Goal: Task Accomplishment & Management: Complete application form

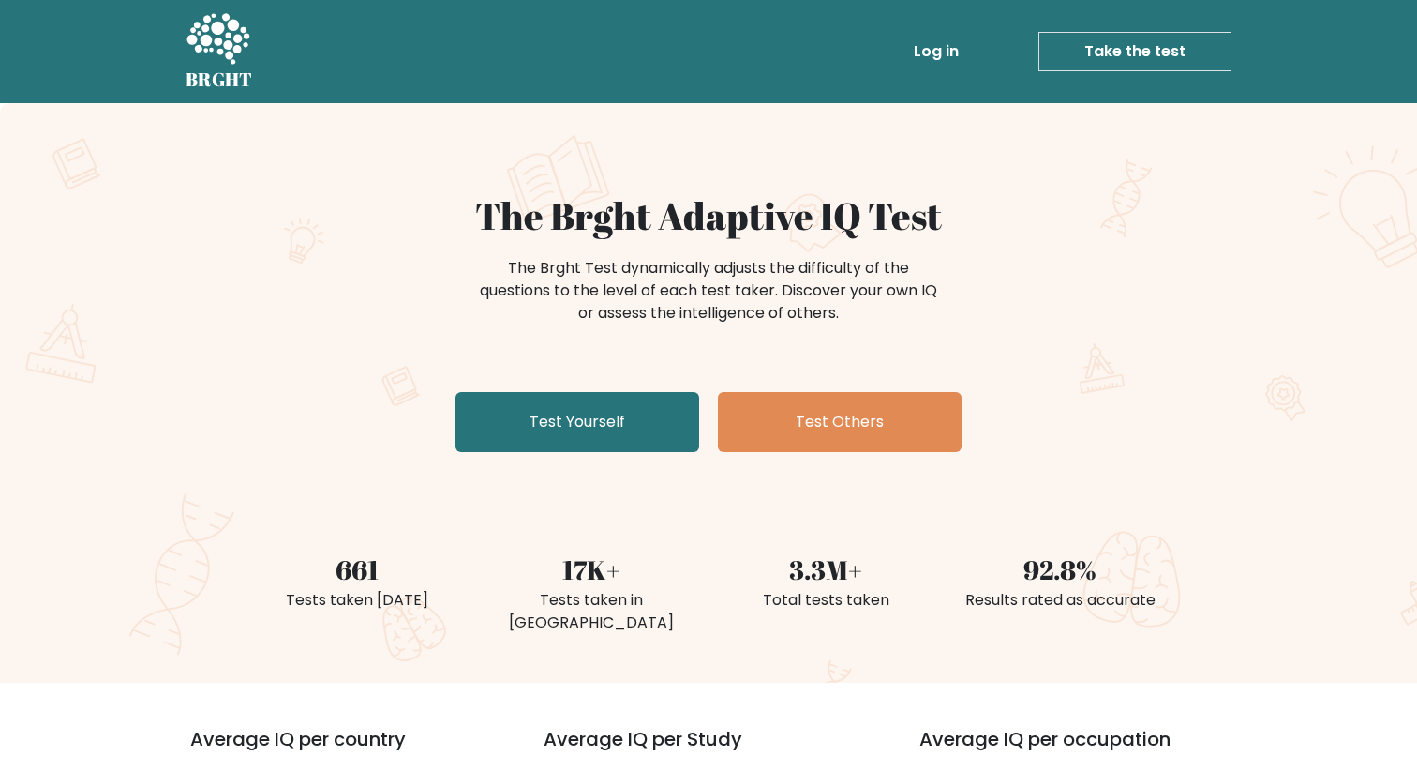
scroll to position [43, 0]
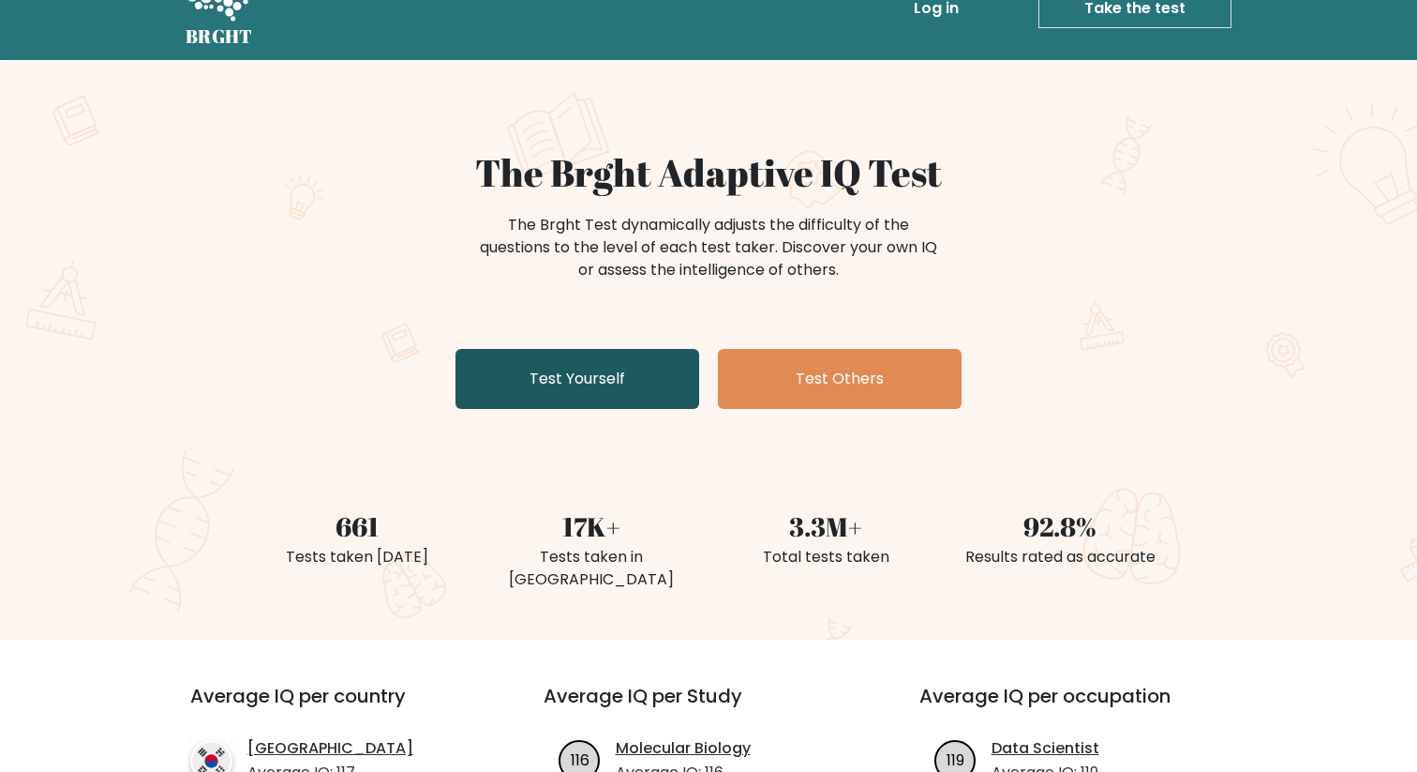
click at [539, 371] on link "Test Yourself" at bounding box center [578, 379] width 244 height 60
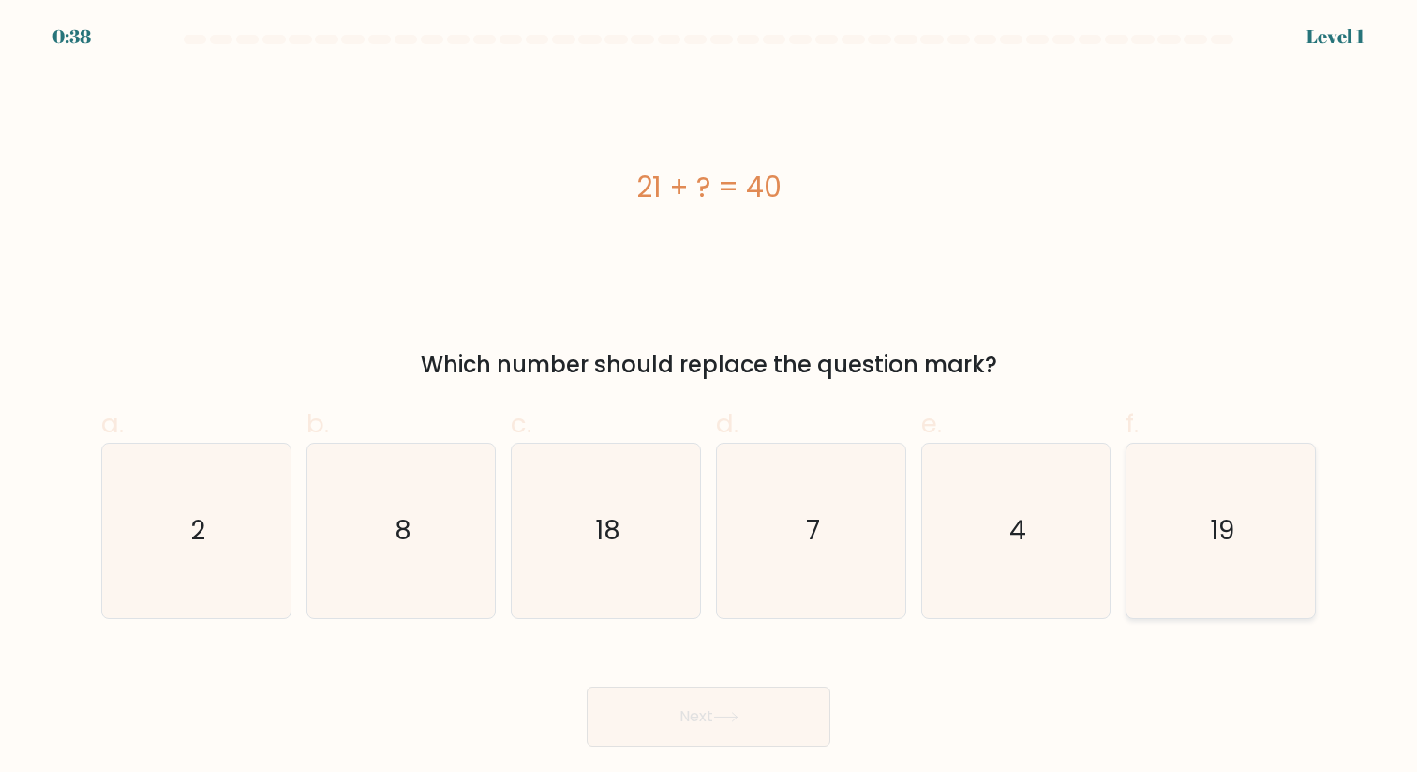
click at [1227, 557] on icon "19" at bounding box center [1220, 529] width 173 height 173
click at [710, 398] on input "f. 19" at bounding box center [709, 392] width 1 height 12
radio input "true"
click at [761, 709] on button "Next" at bounding box center [709, 716] width 244 height 60
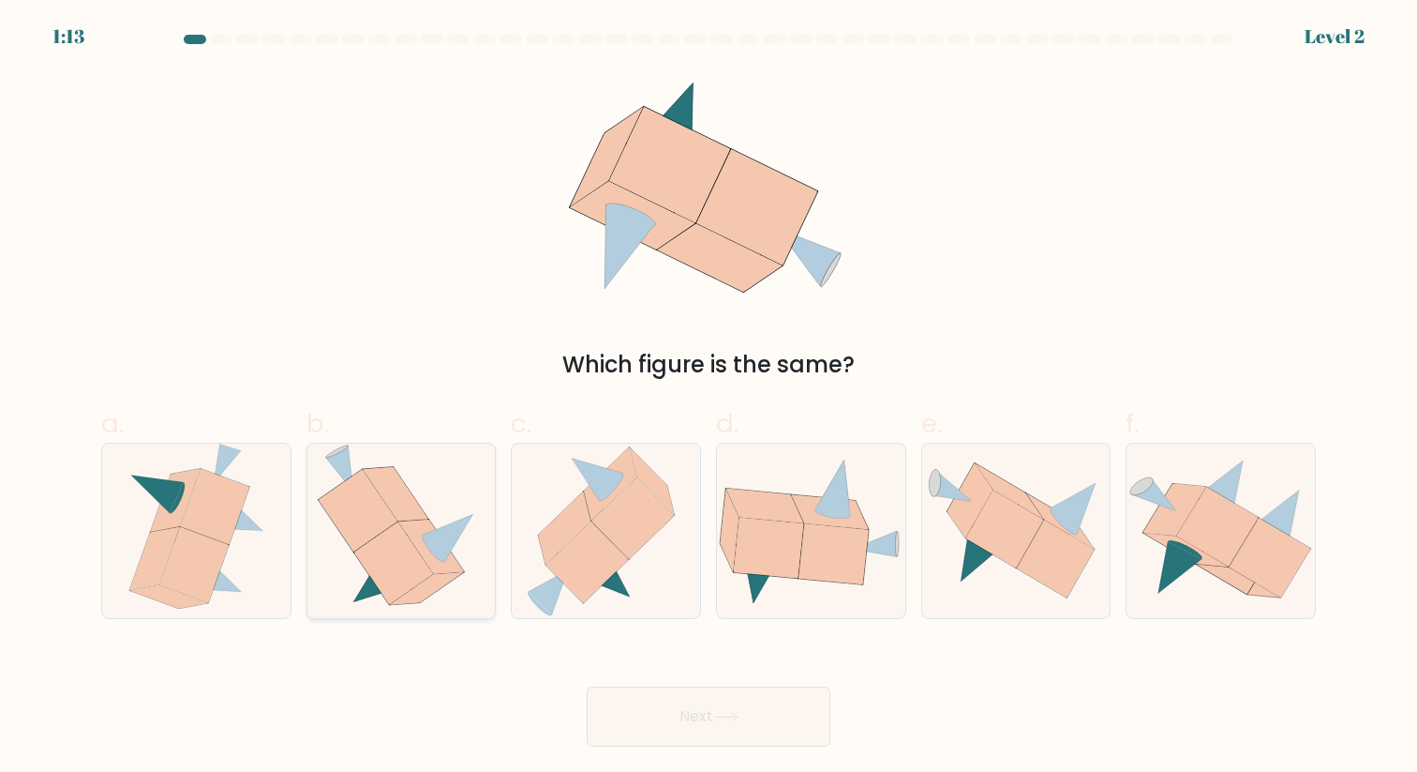
click at [397, 473] on icon at bounding box center [396, 494] width 66 height 54
click at [709, 398] on input "b." at bounding box center [709, 392] width 1 height 12
radio input "true"
click at [724, 699] on button "Next" at bounding box center [709, 716] width 244 height 60
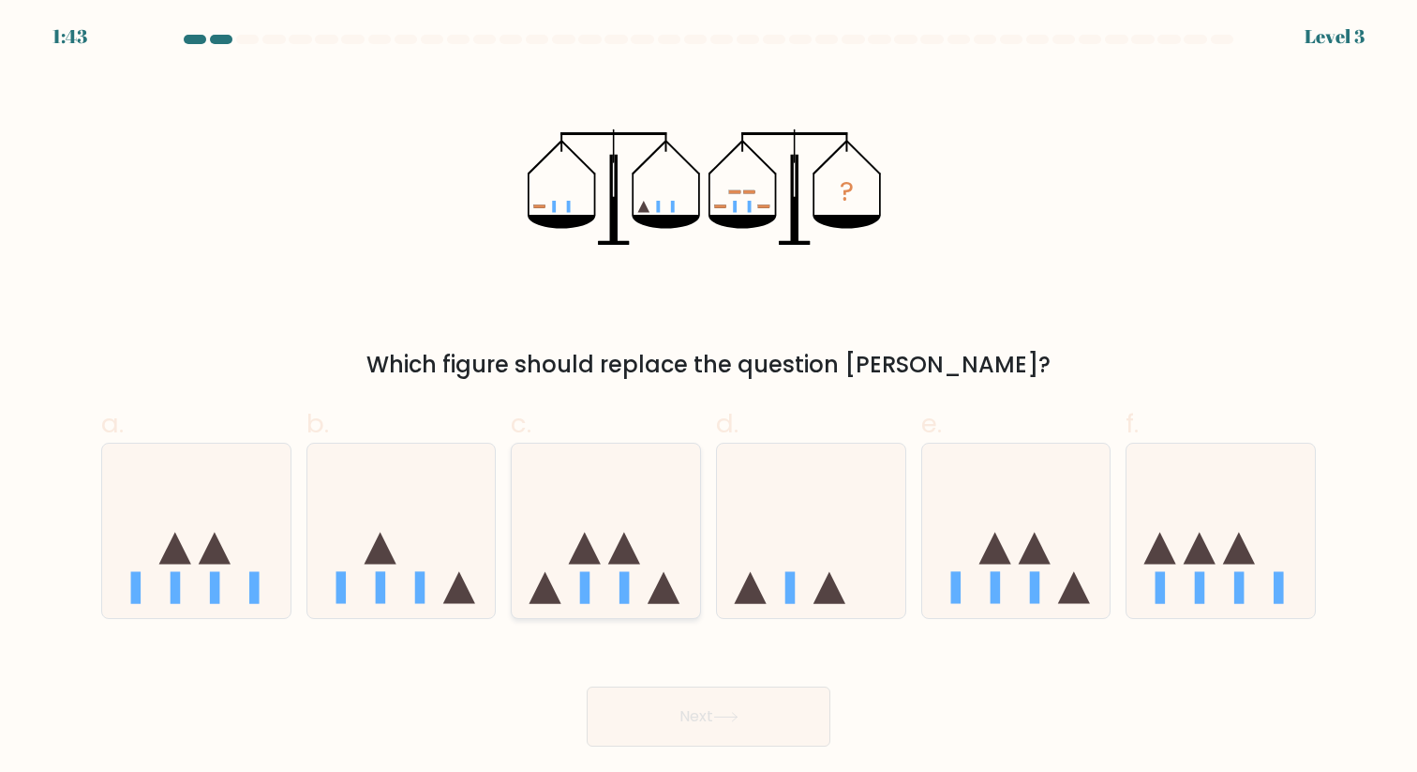
click at [612, 585] on icon at bounding box center [606, 531] width 188 height 156
click at [709, 398] on input "c." at bounding box center [709, 392] width 1 height 12
radio input "true"
click at [726, 722] on icon at bounding box center [725, 717] width 25 height 10
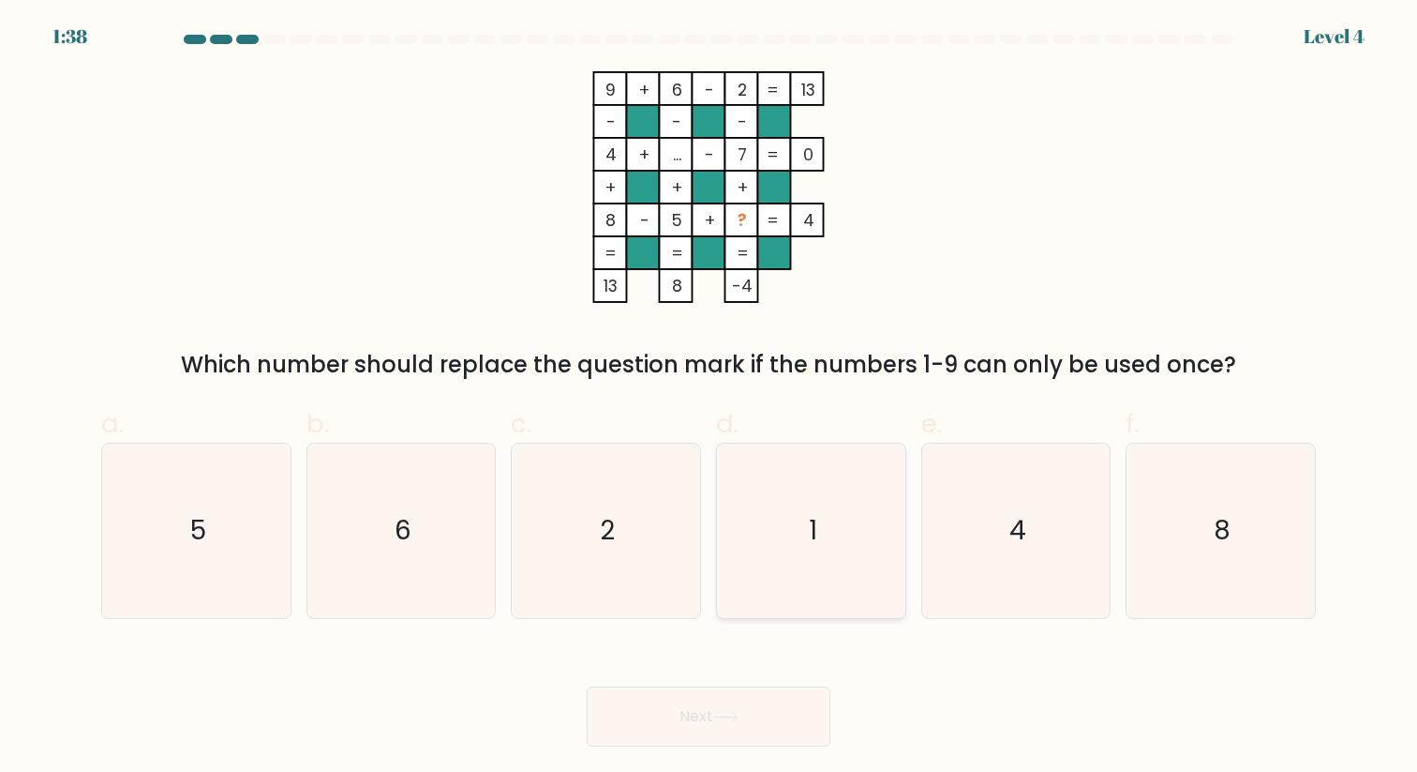
click at [772, 531] on icon "1" at bounding box center [811, 529] width 173 height 173
click at [710, 398] on input "d. 1" at bounding box center [709, 392] width 1 height 12
radio input "true"
click at [739, 712] on icon at bounding box center [725, 717] width 25 height 10
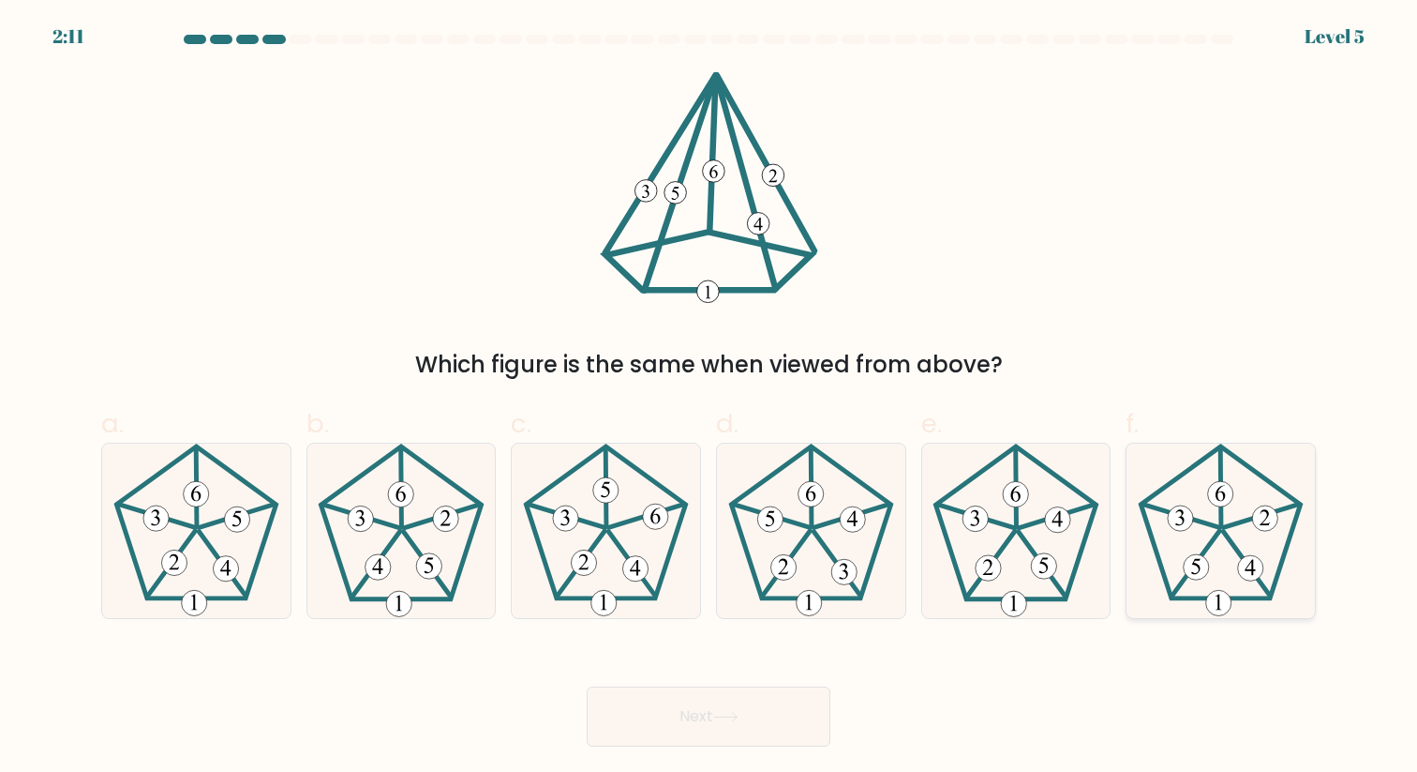
click at [1222, 534] on icon at bounding box center [1220, 529] width 173 height 173
click at [710, 398] on input "f." at bounding box center [709, 392] width 1 height 12
radio input "true"
click at [704, 703] on button "Next" at bounding box center [709, 716] width 244 height 60
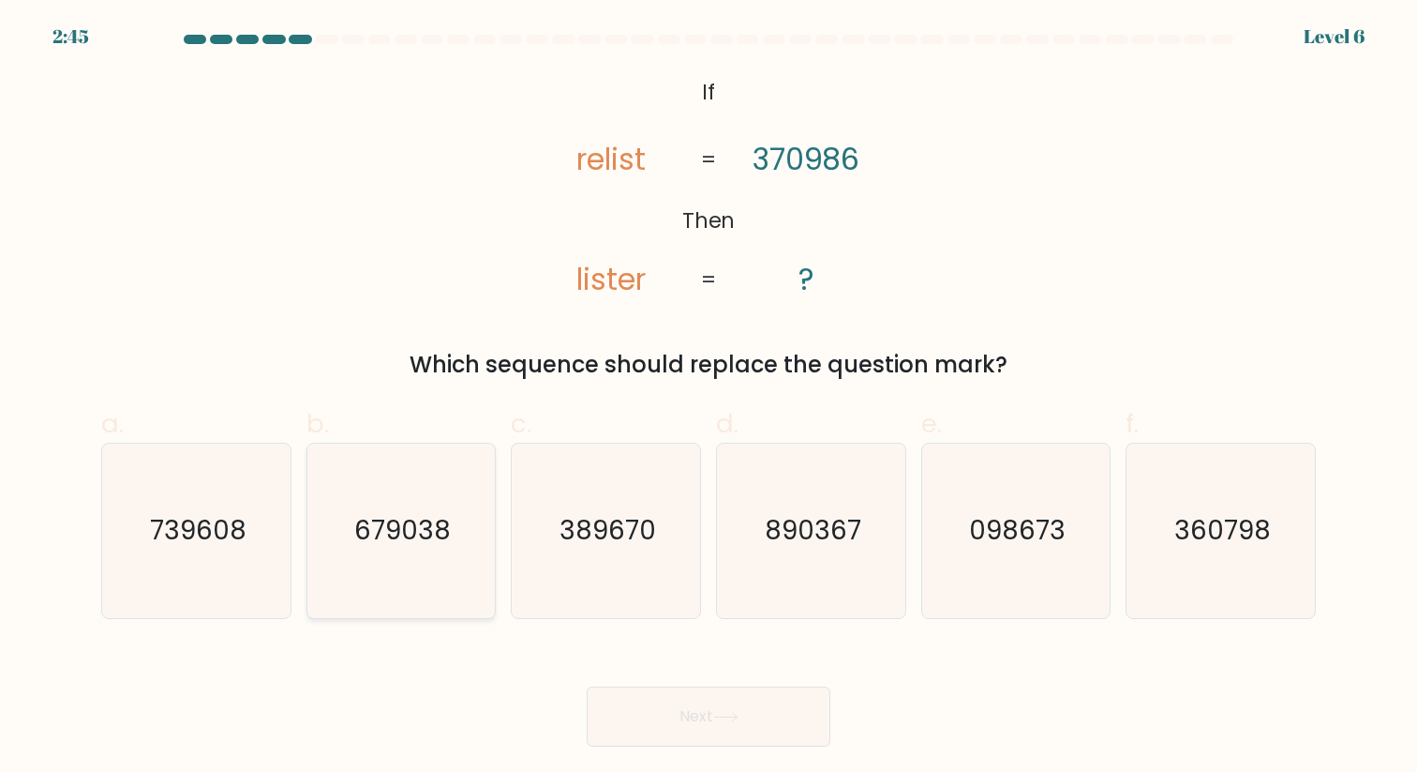
click at [457, 531] on icon "679038" at bounding box center [400, 529] width 173 height 173
click at [709, 398] on input "b. 679038" at bounding box center [709, 392] width 1 height 12
radio input "true"
click at [730, 712] on icon at bounding box center [725, 717] width 25 height 10
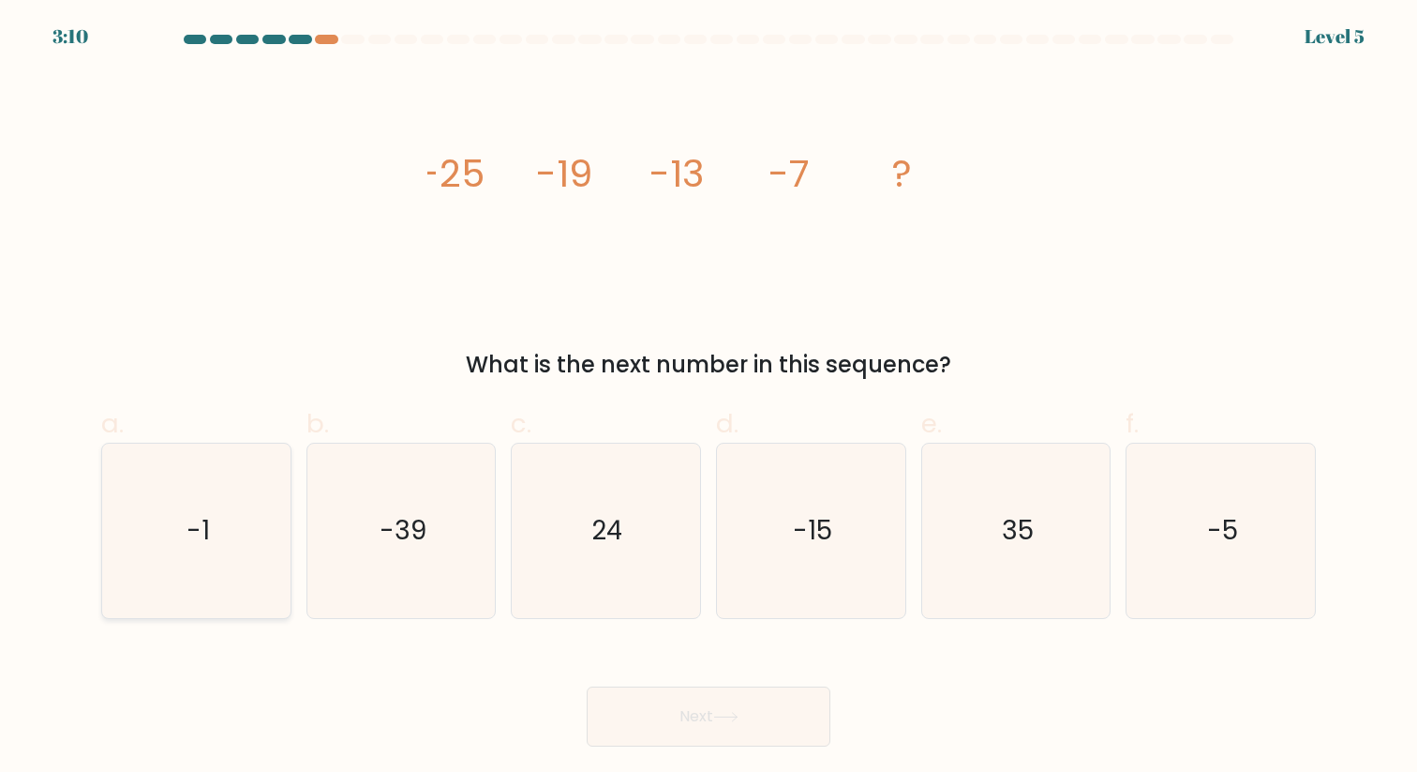
click at [217, 530] on icon "-1" at bounding box center [196, 529] width 173 height 173
click at [709, 398] on input "a. -1" at bounding box center [709, 392] width 1 height 12
radio input "true"
click at [730, 713] on icon at bounding box center [725, 717] width 25 height 10
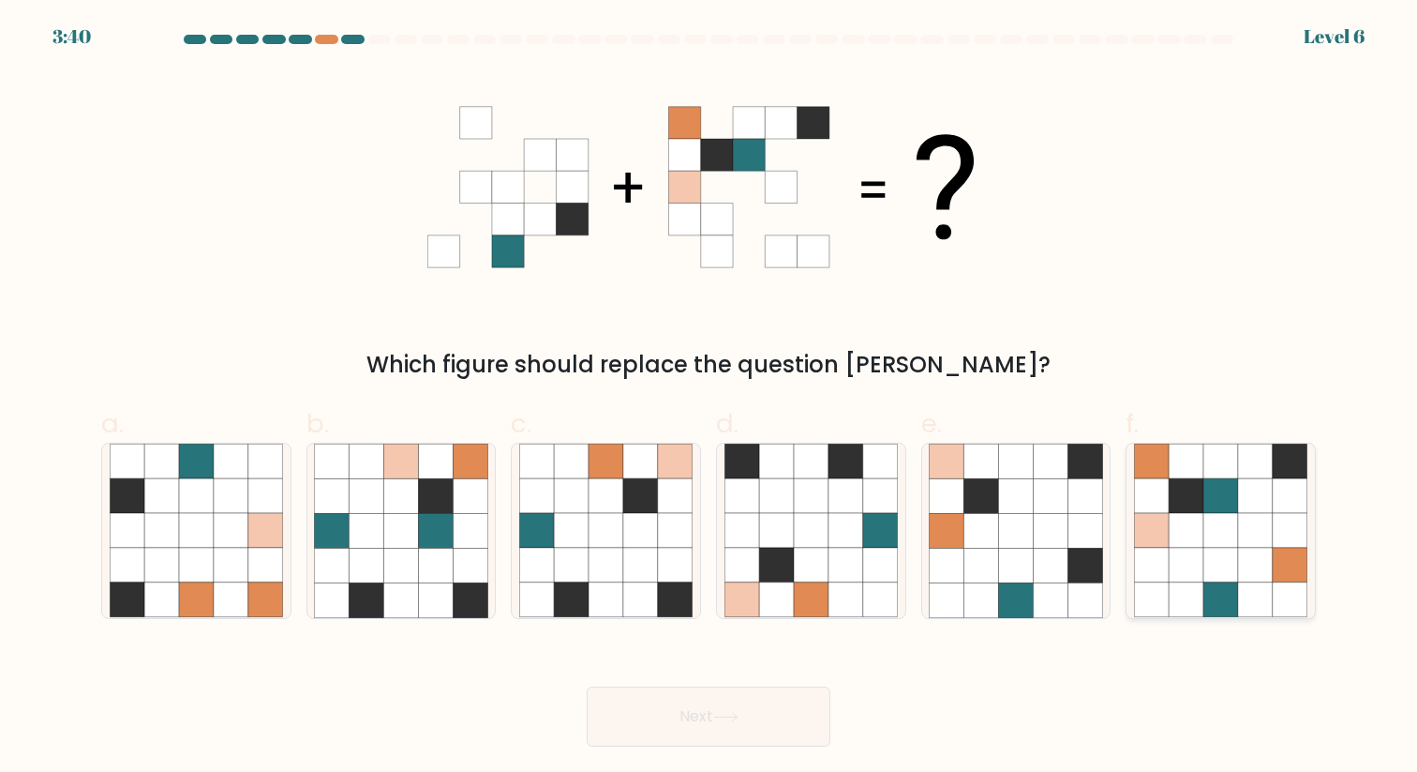
click at [1201, 539] on icon at bounding box center [1186, 530] width 35 height 35
click at [710, 398] on input "f." at bounding box center [709, 392] width 1 height 12
radio input "true"
click at [784, 698] on button "Next" at bounding box center [709, 716] width 244 height 60
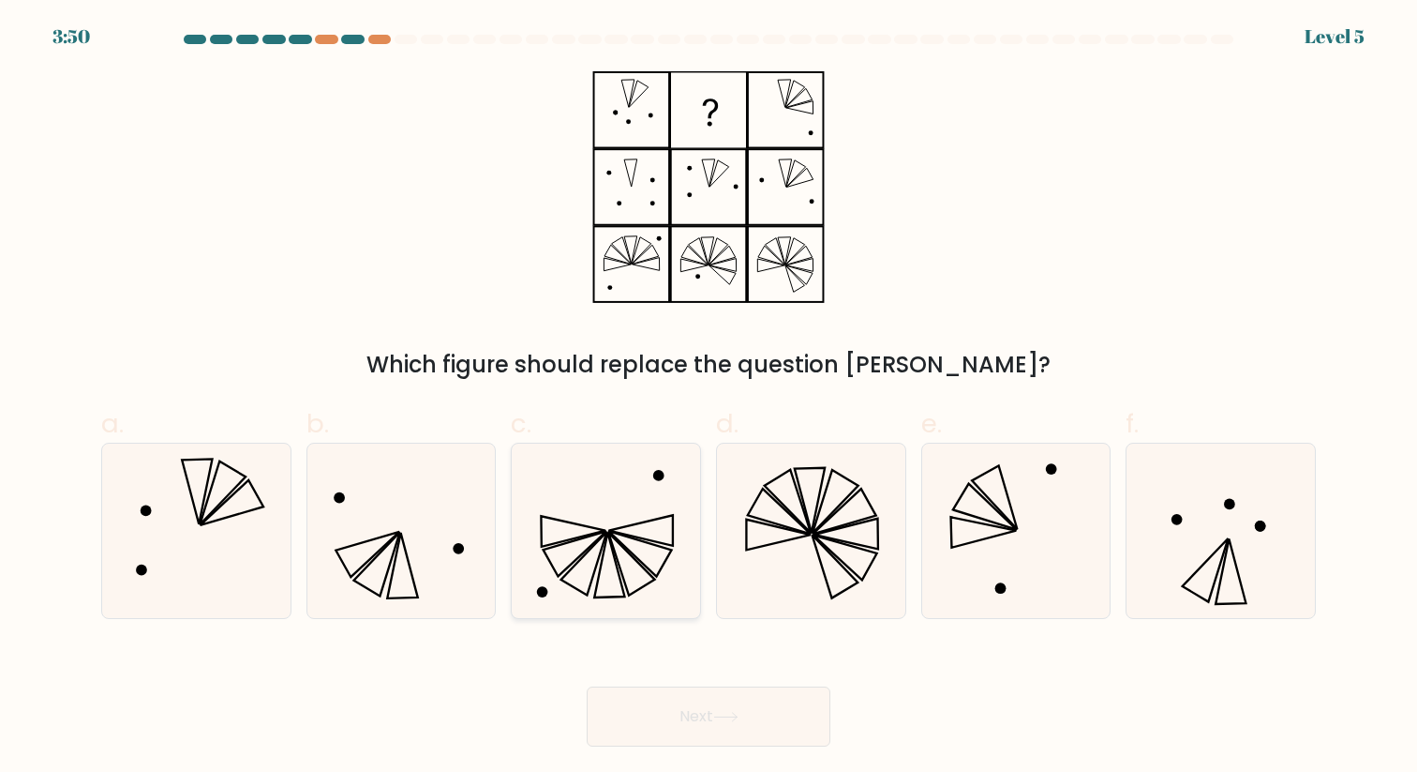
click at [604, 563] on icon at bounding box center [605, 529] width 173 height 173
click at [709, 398] on input "c." at bounding box center [709, 392] width 1 height 12
radio input "true"
click at [594, 547] on icon at bounding box center [606, 530] width 172 height 172
click at [709, 398] on input "c." at bounding box center [709, 392] width 1 height 12
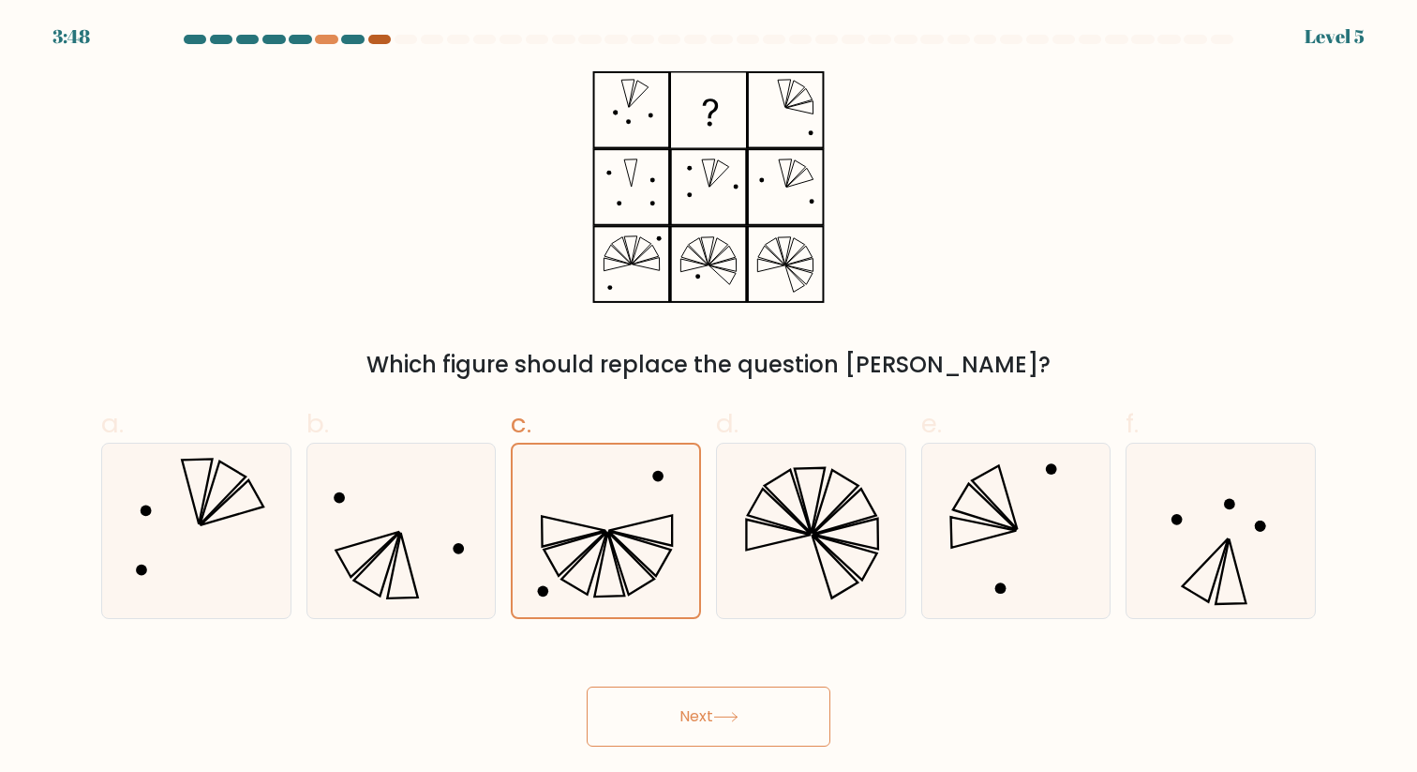
click at [373, 37] on div at bounding box center [379, 39] width 22 height 9
click at [337, 39] on div at bounding box center [326, 39] width 22 height 9
click at [1175, 523] on circle at bounding box center [1177, 519] width 11 height 11
click at [710, 398] on input "f." at bounding box center [709, 392] width 1 height 12
radio input "true"
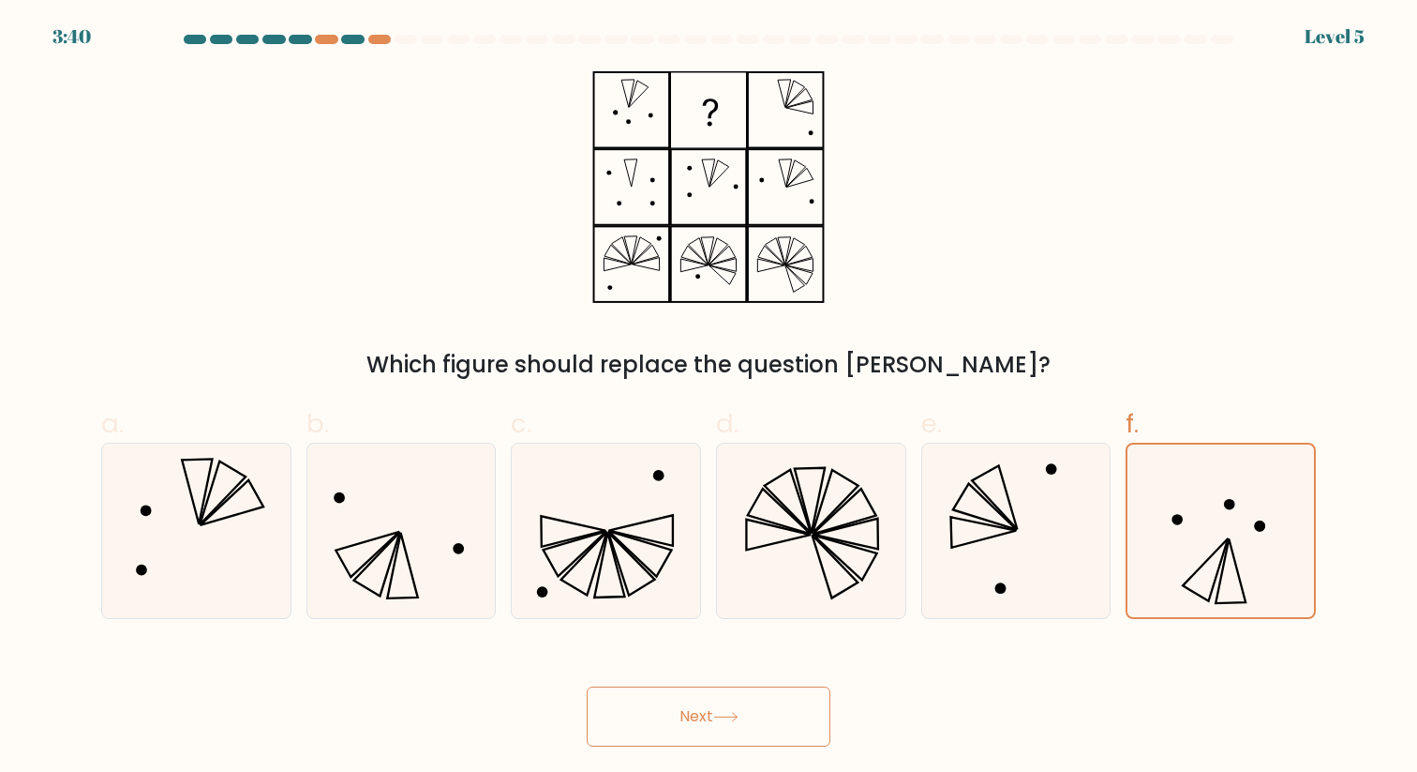
click at [737, 716] on icon at bounding box center [725, 716] width 22 height 8
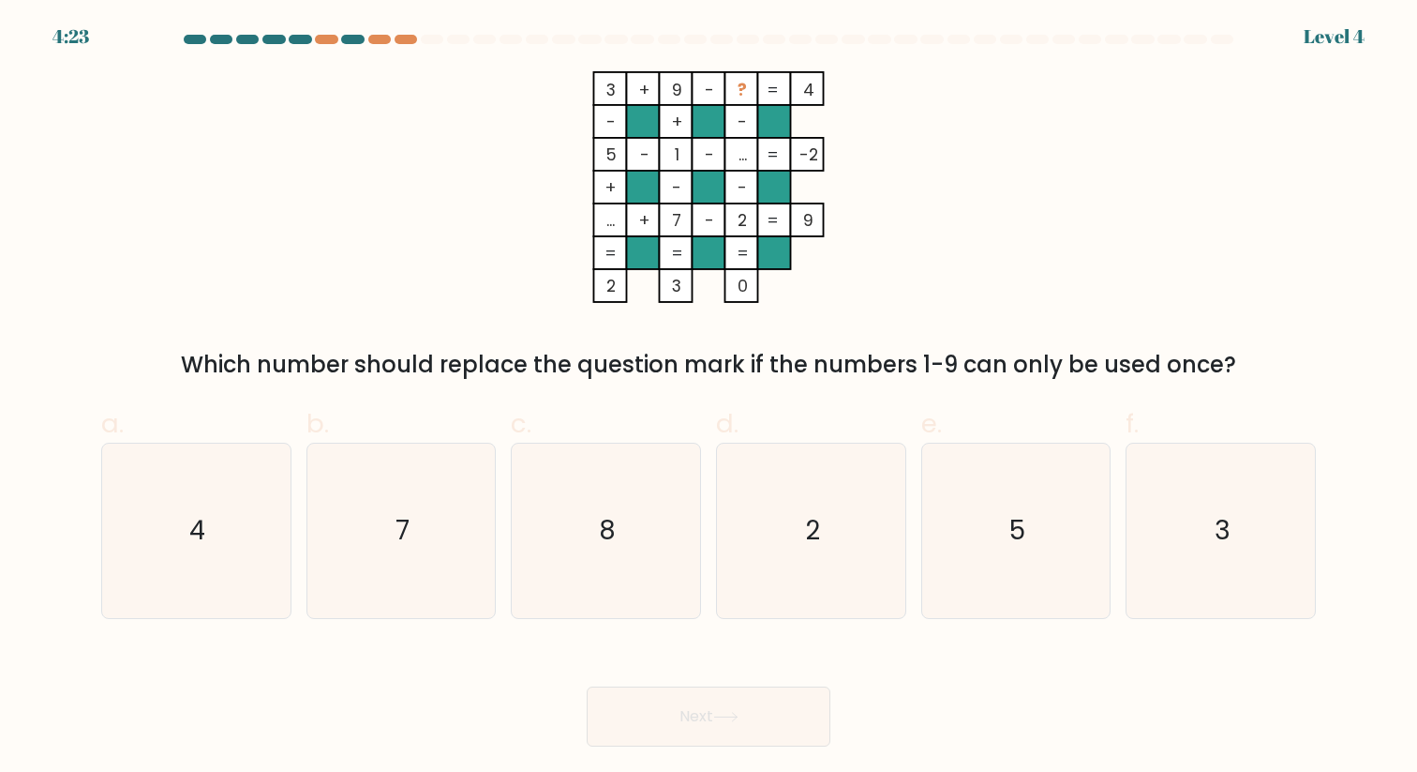
drag, startPoint x: 201, startPoint y: 364, endPoint x: 1265, endPoint y: 357, distance: 1064.1
click at [1265, 357] on div "Which number should replace the question mark if the numbers 1-9 can only be us…" at bounding box center [708, 365] width 1192 height 34
click at [629, 512] on icon "8" at bounding box center [605, 529] width 173 height 173
click at [709, 398] on input "c. 8" at bounding box center [709, 392] width 1 height 12
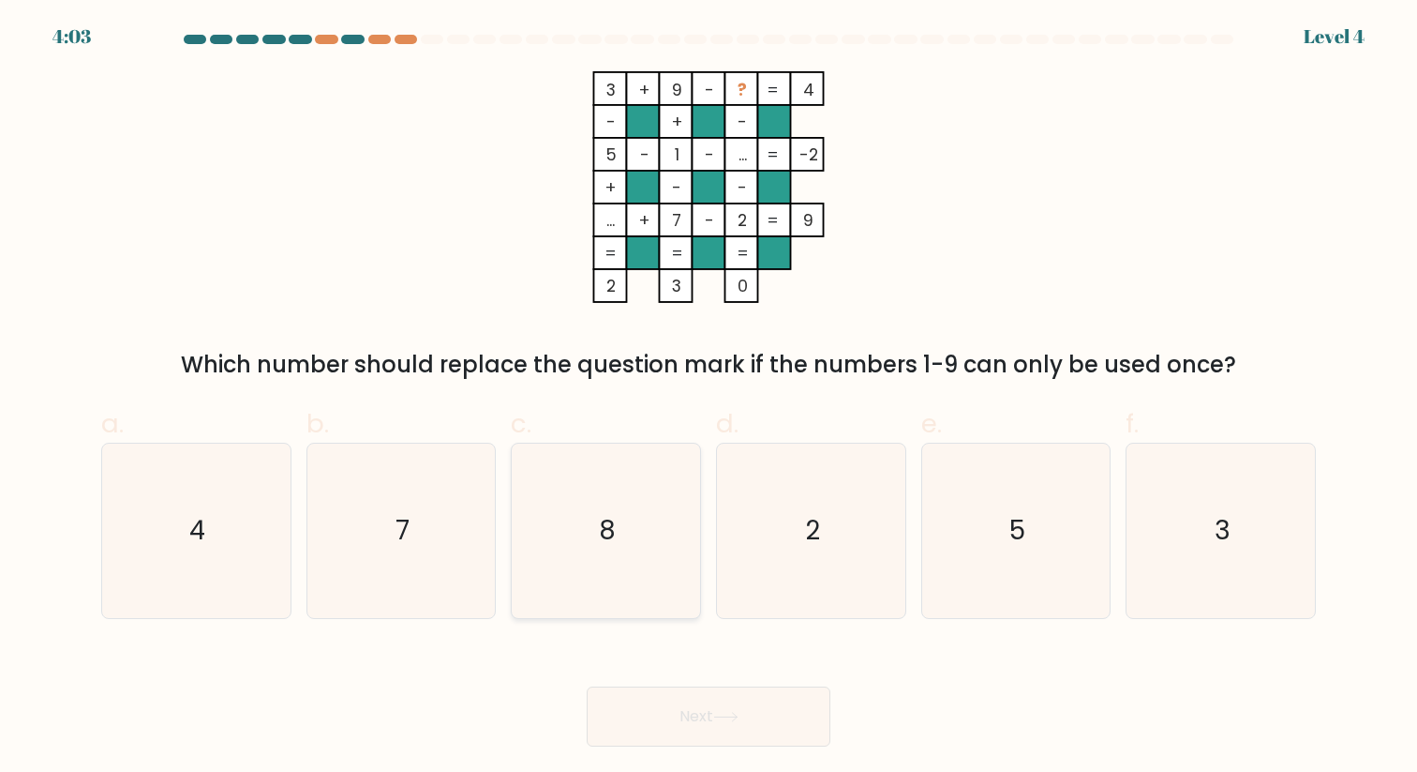
radio input "true"
click at [712, 708] on button "Next" at bounding box center [709, 716] width 244 height 60
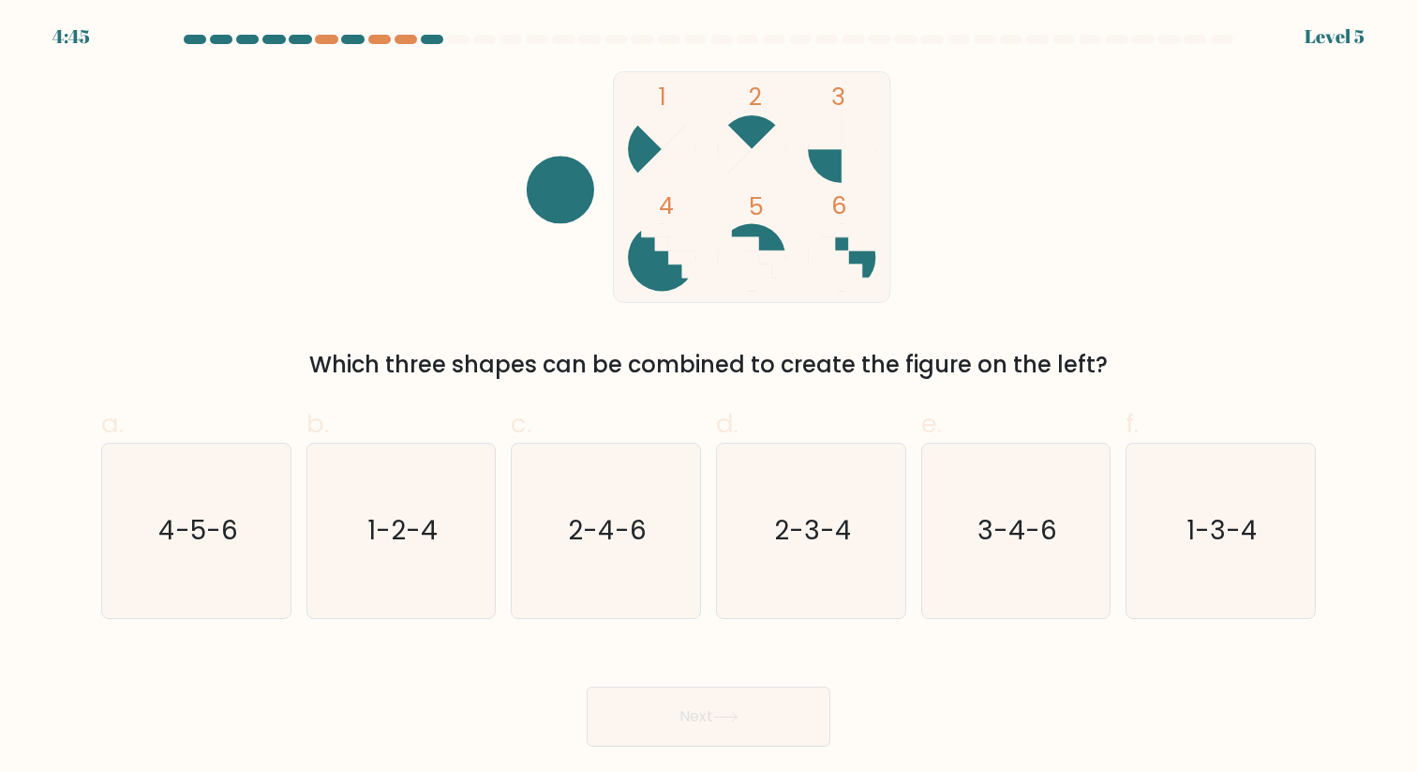
drag, startPoint x: 337, startPoint y: 352, endPoint x: 1166, endPoint y: 374, distance: 830.0
click at [1166, 374] on div "Which three shapes can be combined to create the figure on the left?" at bounding box center [708, 365] width 1192 height 34
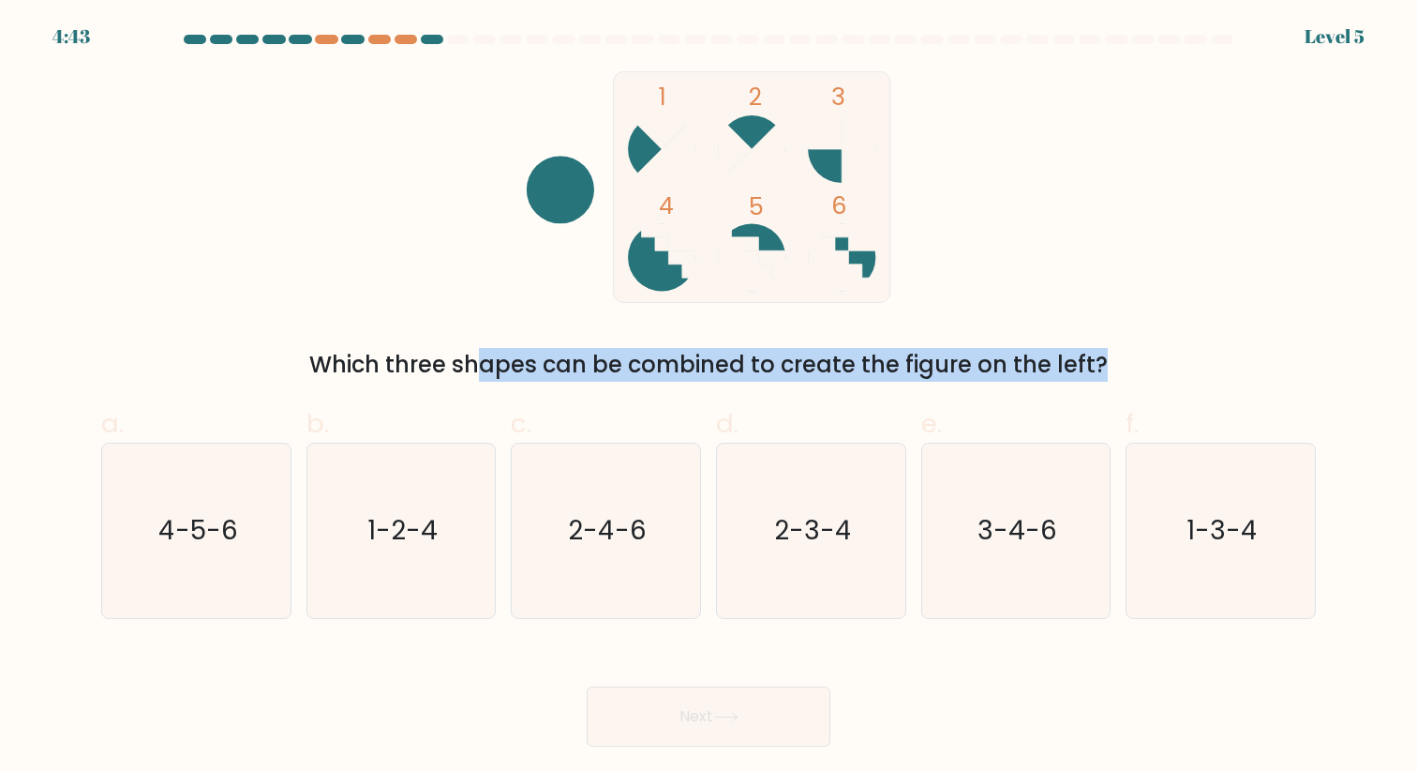
drag, startPoint x: 1166, startPoint y: 374, endPoint x: 277, endPoint y: 365, distance: 889.7
click at [277, 365] on div "Which three shapes can be combined to create the figure on the left?" at bounding box center [708, 365] width 1192 height 34
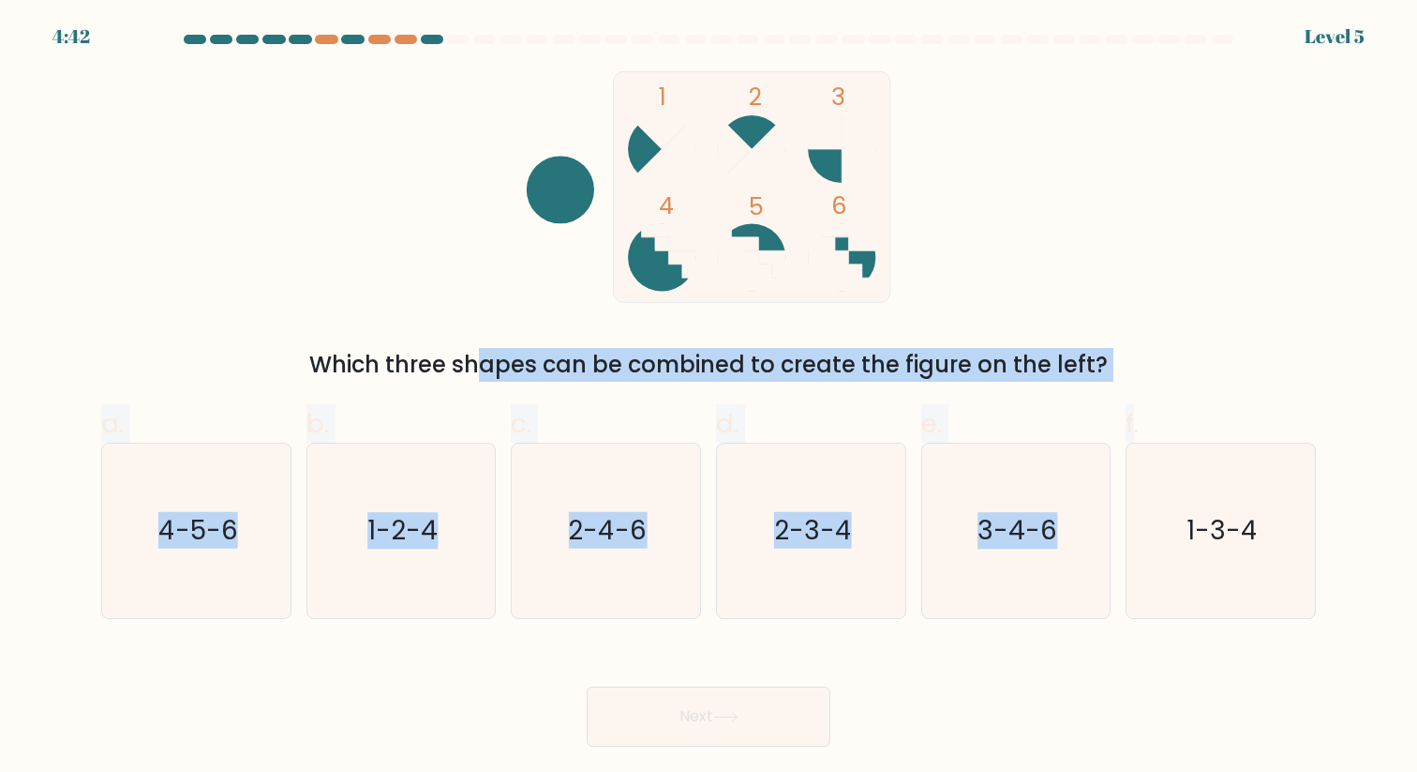
drag, startPoint x: 277, startPoint y: 365, endPoint x: 1192, endPoint y: 398, distance: 915.6
click at [1192, 398] on form at bounding box center [708, 391] width 1417 height 712
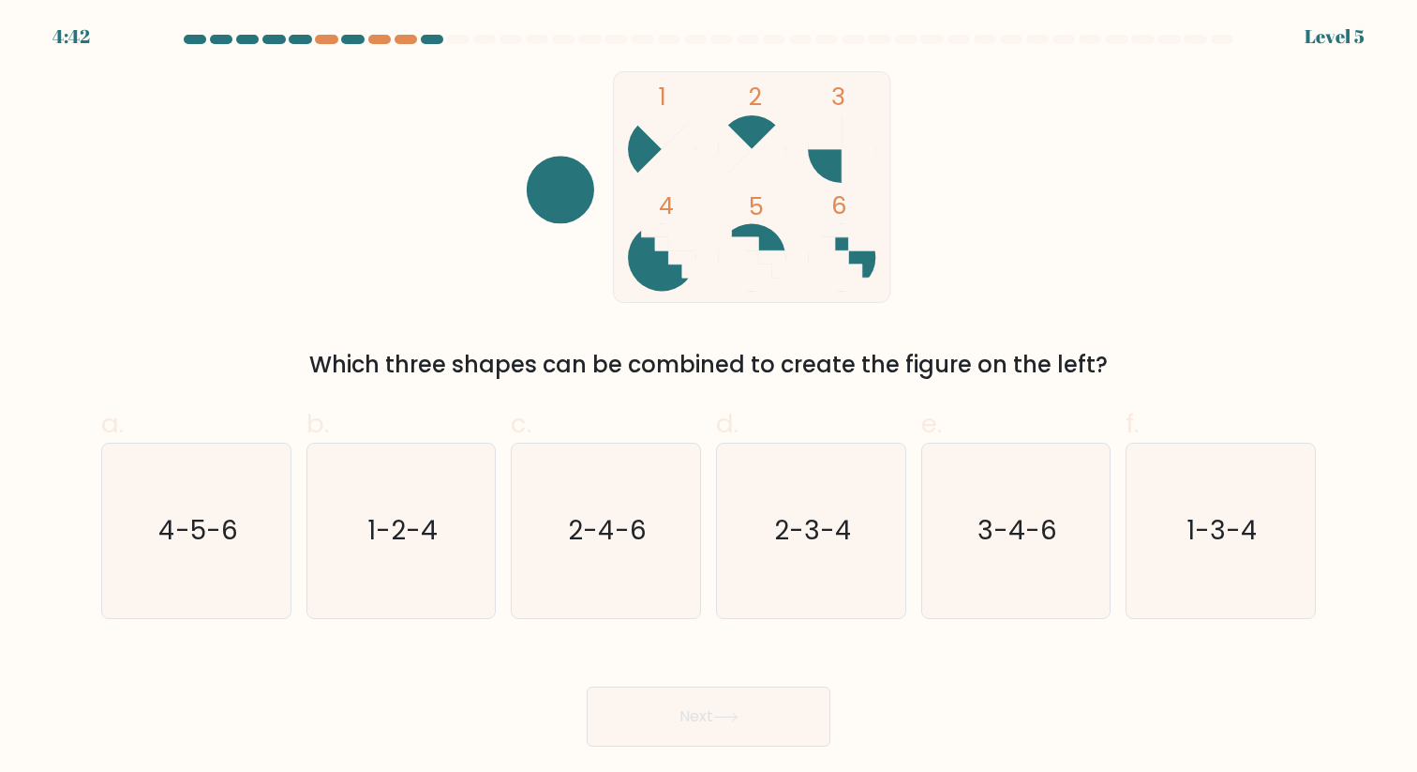
click at [1160, 377] on div "Which three shapes can be combined to create the figure on the left?" at bounding box center [708, 365] width 1192 height 34
click at [530, 396] on div "a. 4-5-6 b. 1-2-4 c. 2-4-6 d. 2-3-4" at bounding box center [709, 504] width 1230 height 230
click at [213, 571] on icon "4-5-6" at bounding box center [196, 529] width 173 height 173
click at [709, 398] on input "a. 4-5-6" at bounding box center [709, 392] width 1 height 12
radio input "true"
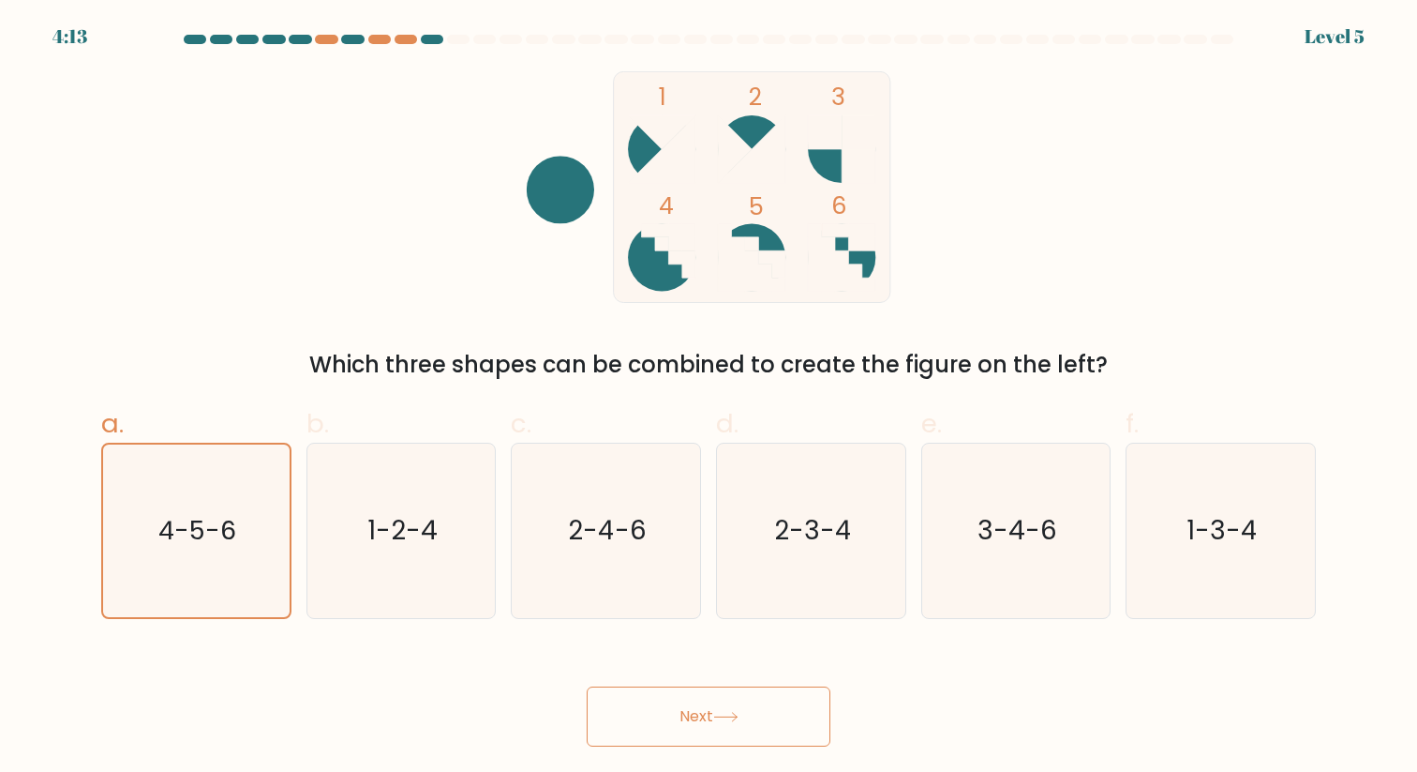
click at [711, 723] on button "Next" at bounding box center [709, 716] width 244 height 60
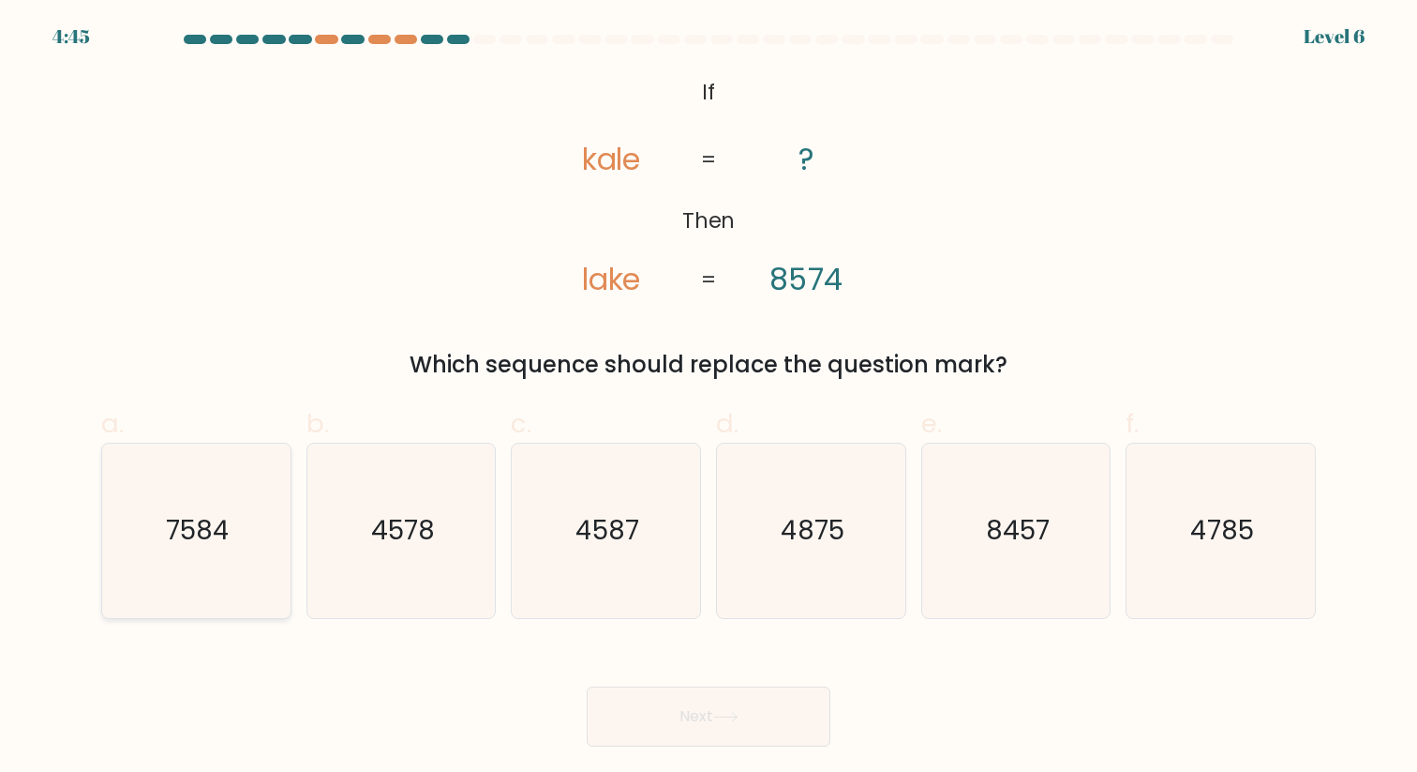
click at [208, 541] on text "7584" at bounding box center [198, 530] width 64 height 37
click at [709, 398] on input "a. 7584" at bounding box center [709, 392] width 1 height 12
radio input "true"
click at [697, 711] on button "Next" at bounding box center [709, 716] width 244 height 60
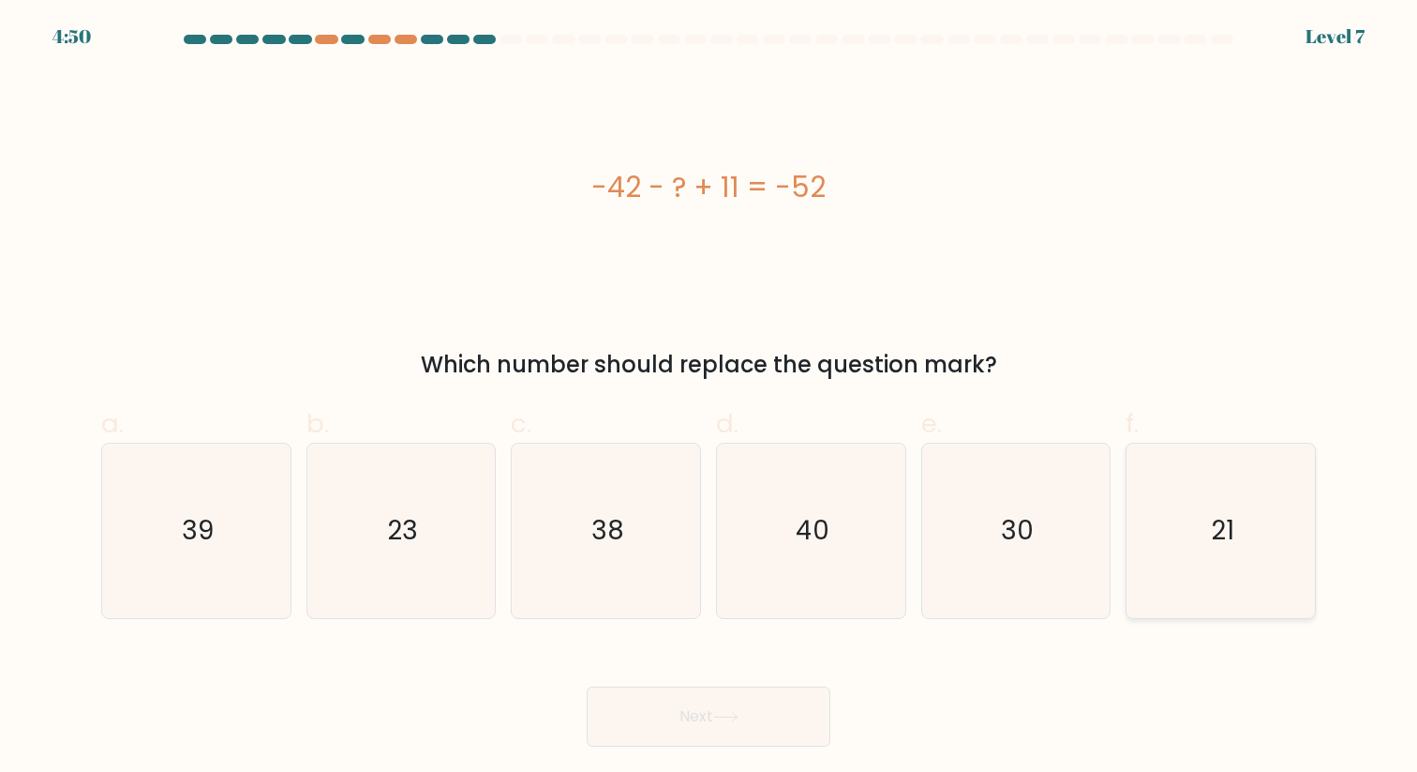
click at [1180, 512] on icon "21" at bounding box center [1220, 529] width 173 height 173
click at [710, 398] on input "f. 21" at bounding box center [709, 392] width 1 height 12
radio input "true"
click at [749, 714] on button "Next" at bounding box center [709, 716] width 244 height 60
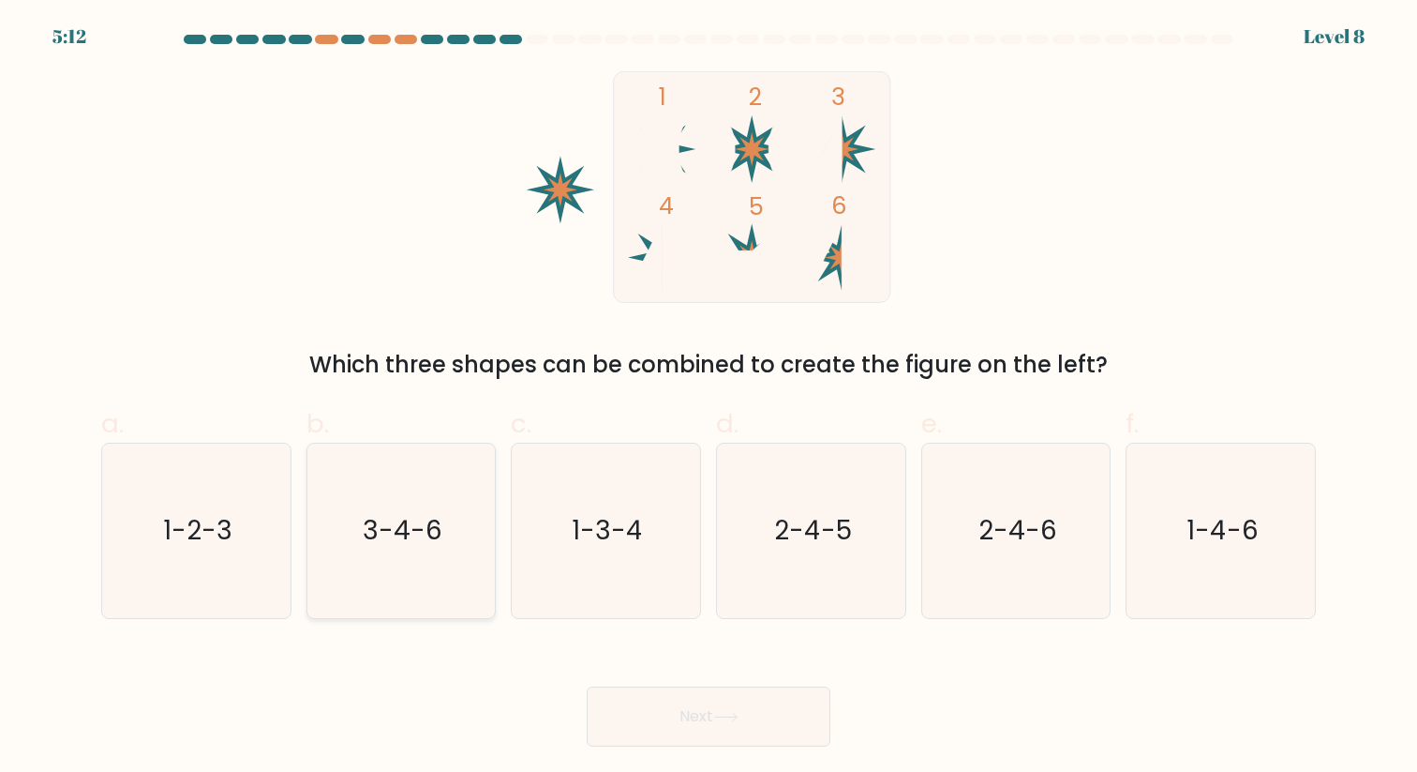
click at [398, 519] on text "3-4-6" at bounding box center [403, 530] width 80 height 37
click at [709, 398] on input "b. 3-4-6" at bounding box center [709, 392] width 1 height 12
radio input "true"
click at [660, 705] on button "Next" at bounding box center [709, 716] width 244 height 60
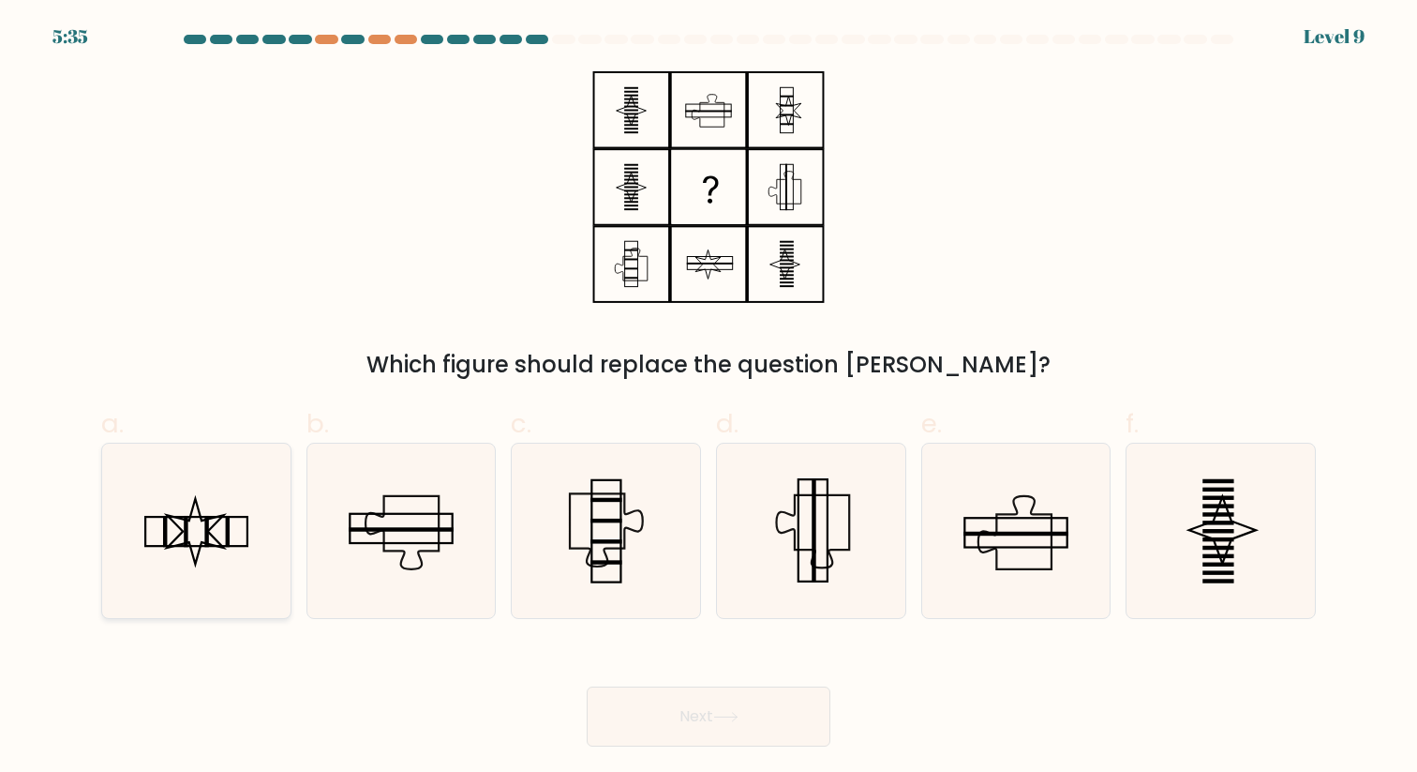
click at [227, 566] on icon at bounding box center [196, 529] width 173 height 173
click at [709, 398] on input "a." at bounding box center [709, 392] width 1 height 12
radio input "true"
click at [727, 703] on button "Next" at bounding box center [709, 716] width 244 height 60
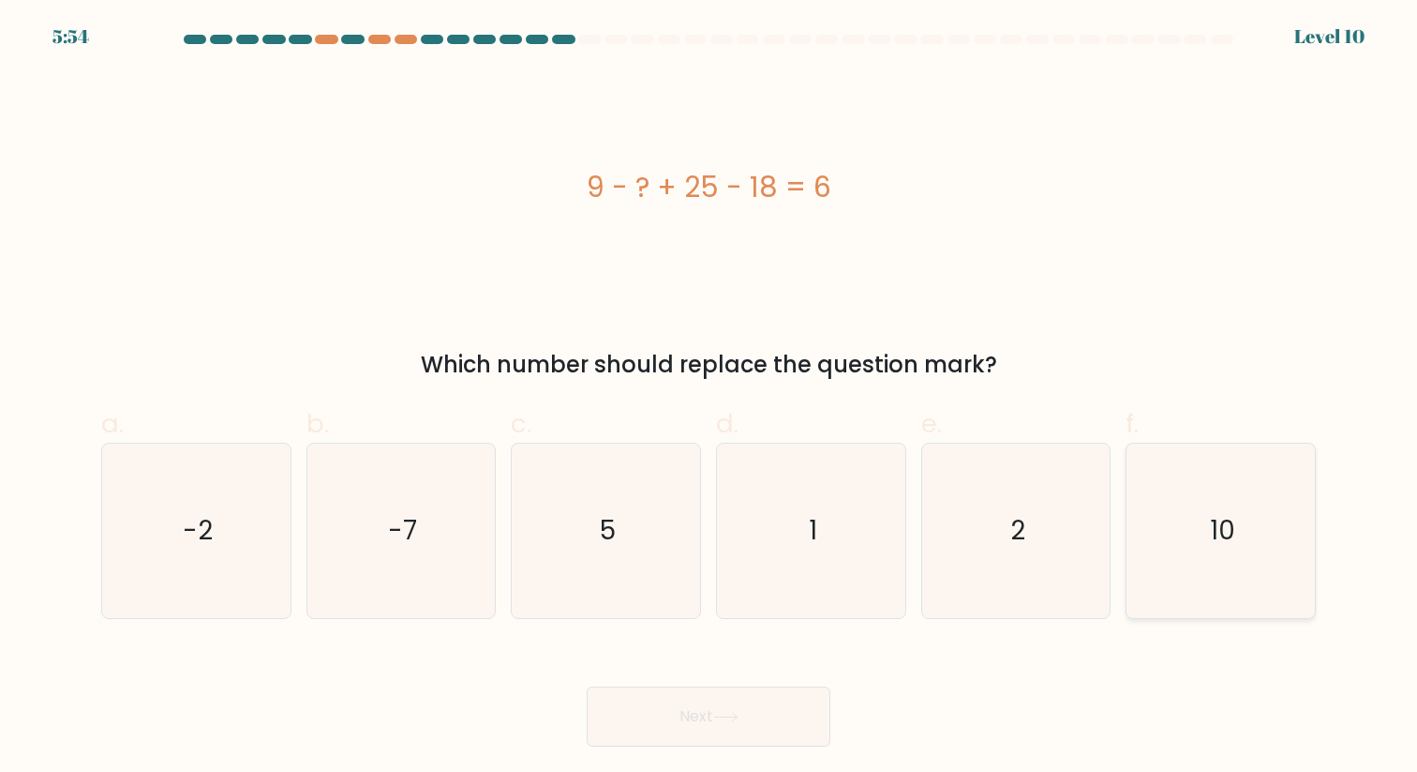
click at [1257, 550] on icon "10" at bounding box center [1220, 529] width 173 height 173
click at [710, 398] on input "f. 10" at bounding box center [709, 392] width 1 height 12
radio input "true"
click at [707, 713] on button "Next" at bounding box center [709, 716] width 244 height 60
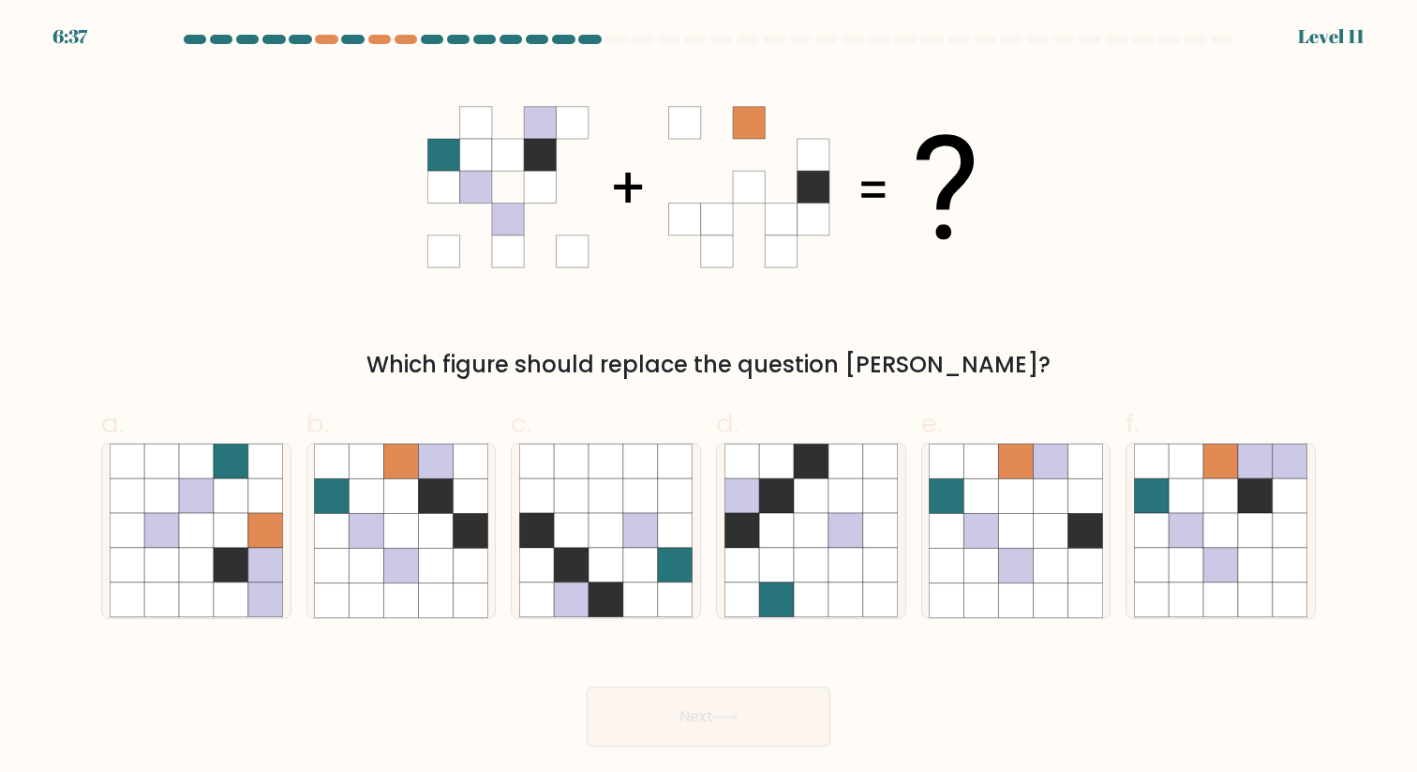
drag, startPoint x: 412, startPoint y: 352, endPoint x: 1043, endPoint y: 372, distance: 632.2
click at [1043, 372] on div "Which figure should replace the question [PERSON_NAME]?" at bounding box center [708, 365] width 1192 height 34
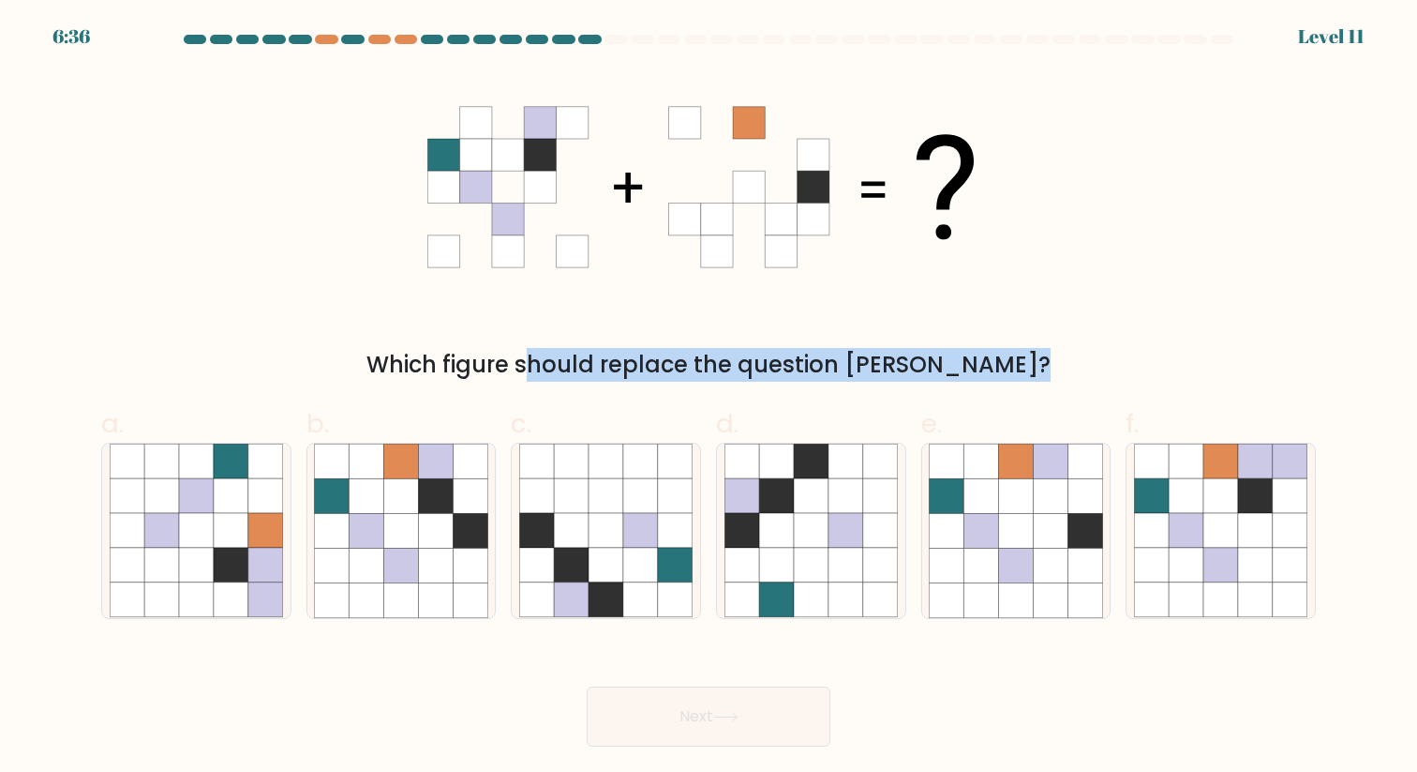
drag, startPoint x: 1043, startPoint y: 372, endPoint x: 287, endPoint y: 358, distance: 756.7
click at [287, 358] on div "Which figure should replace the question [PERSON_NAME]?" at bounding box center [708, 365] width 1192 height 34
drag, startPoint x: 287, startPoint y: 358, endPoint x: 1173, endPoint y: 358, distance: 885.9
click at [1173, 358] on div "Which figure should replace the question [PERSON_NAME]?" at bounding box center [708, 365] width 1192 height 34
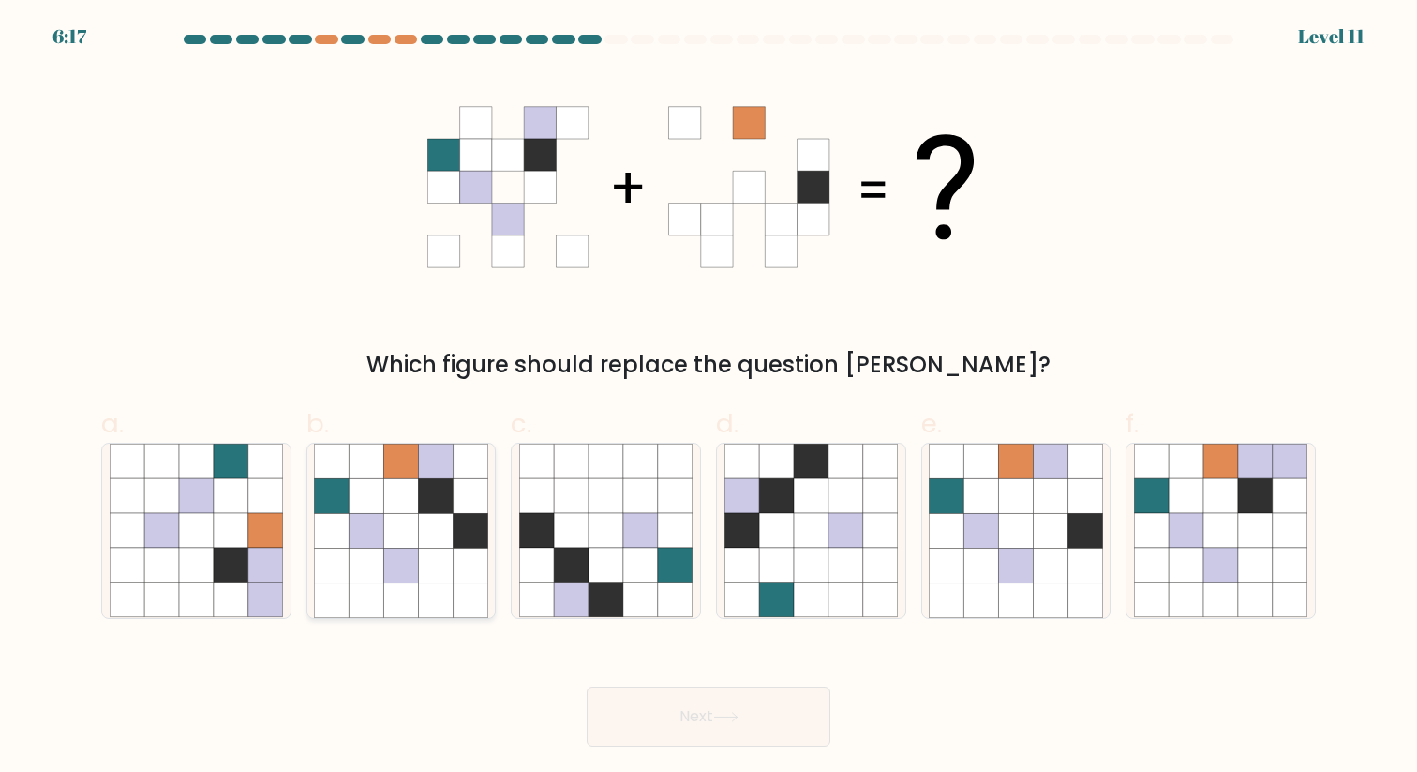
click at [388, 499] on icon at bounding box center [401, 496] width 35 height 35
click at [709, 398] on input "b." at bounding box center [709, 392] width 1 height 12
radio input "true"
click at [755, 695] on button "Next" at bounding box center [709, 716] width 244 height 60
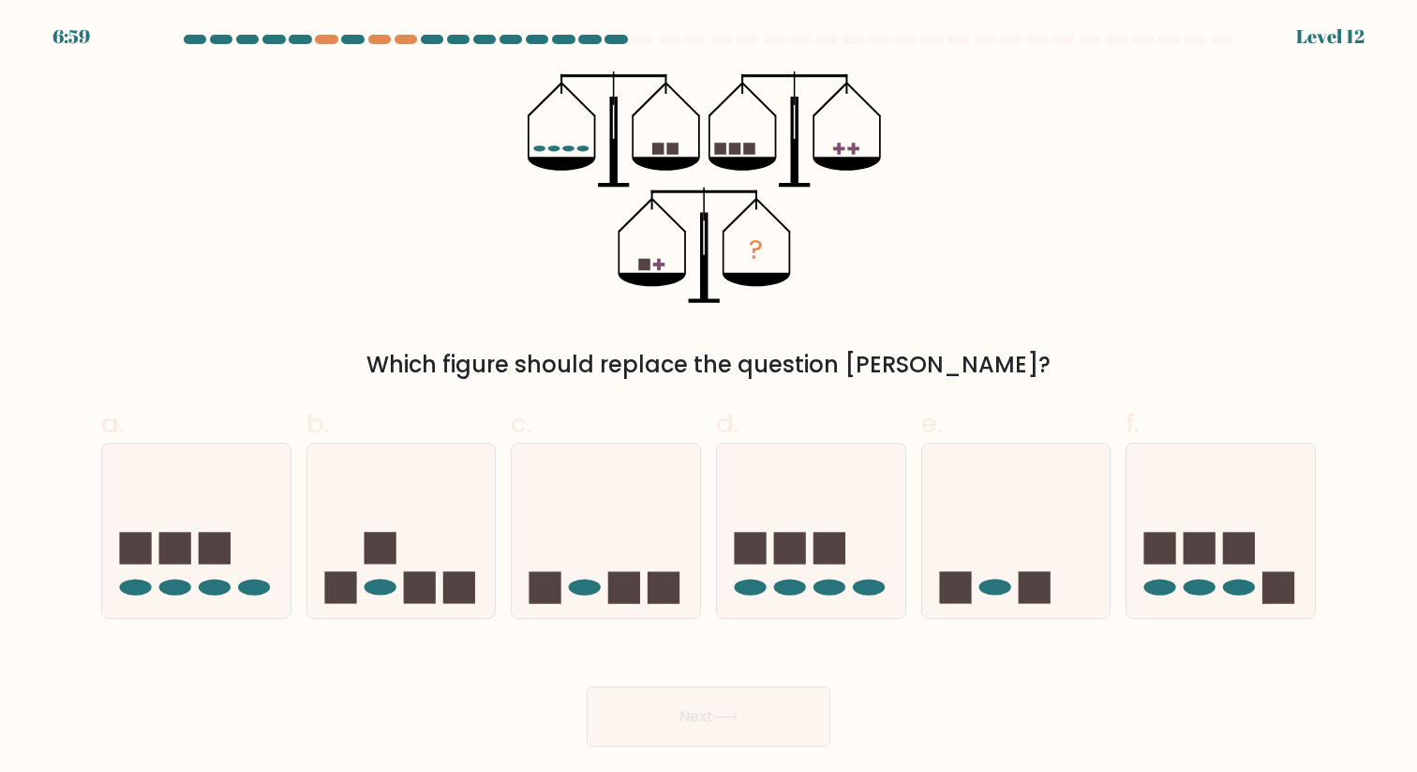
drag, startPoint x: 457, startPoint y: 373, endPoint x: 1053, endPoint y: 366, distance: 596.3
click at [1053, 366] on div "Which figure should replace the question [PERSON_NAME]?" at bounding box center [708, 365] width 1192 height 34
click at [235, 588] on icon at bounding box center [196, 531] width 188 height 156
click at [709, 398] on input "a." at bounding box center [709, 392] width 1 height 12
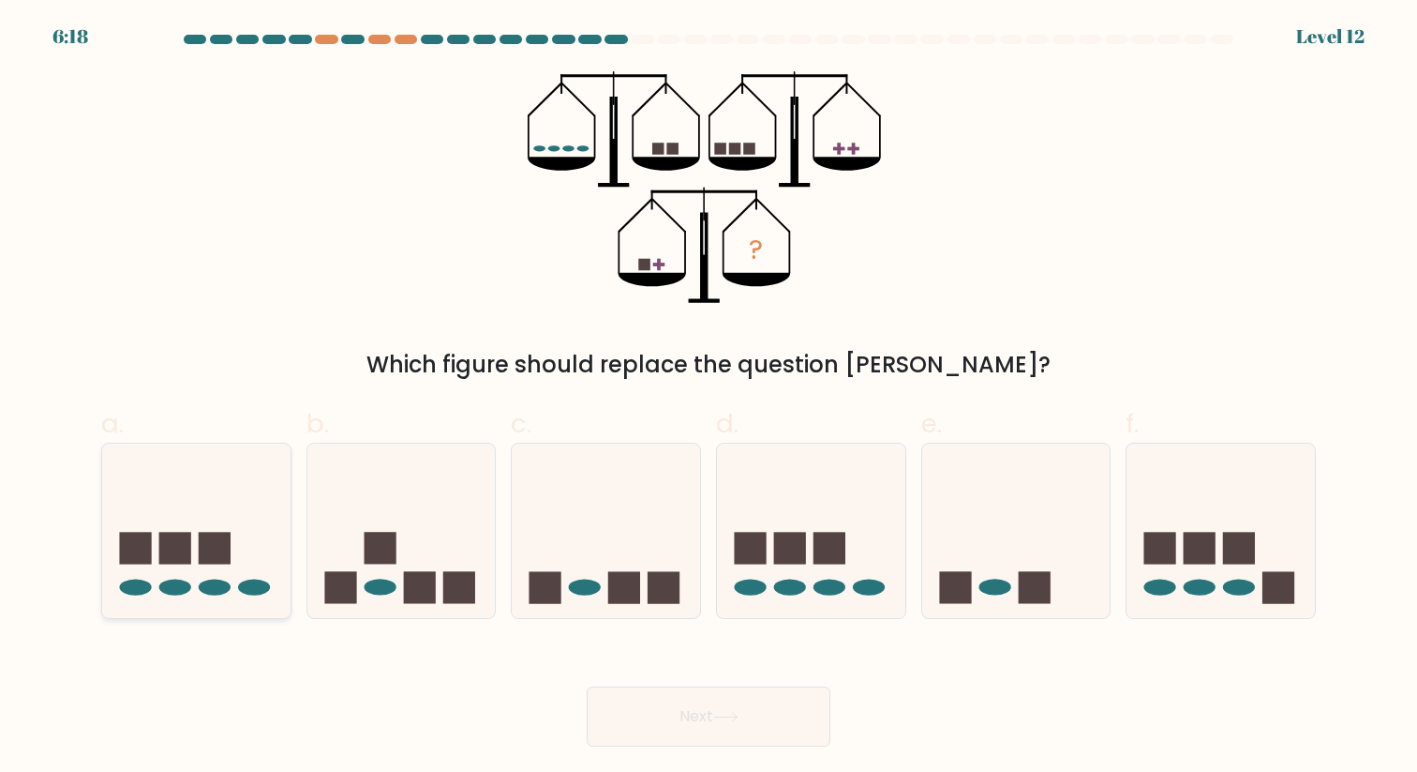
radio input "true"
click at [744, 735] on button "Next" at bounding box center [709, 716] width 244 height 60
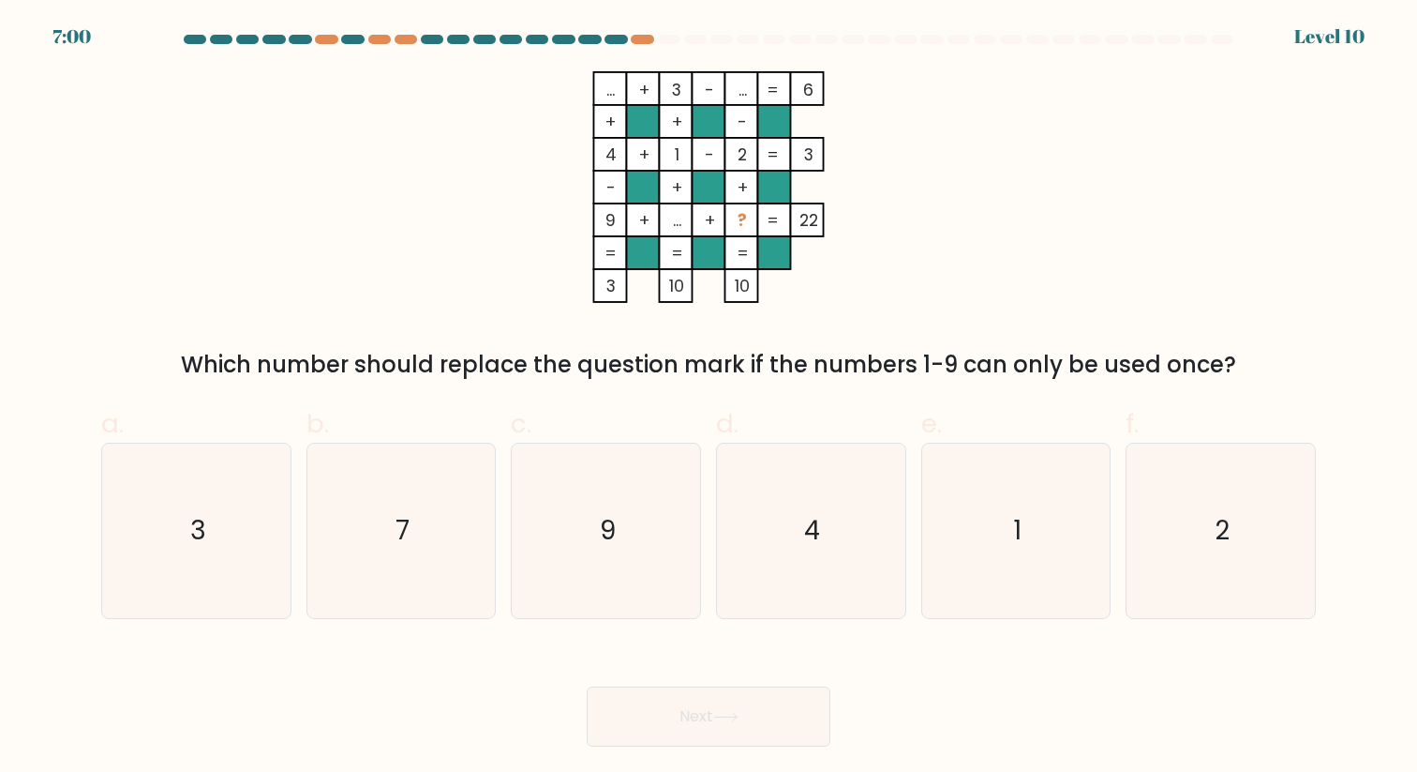
drag, startPoint x: 154, startPoint y: 362, endPoint x: 1261, endPoint y: 373, distance: 1107.2
click at [1261, 373] on div "Which number should replace the question mark if the numbers 1-9 can only be us…" at bounding box center [708, 365] width 1192 height 34
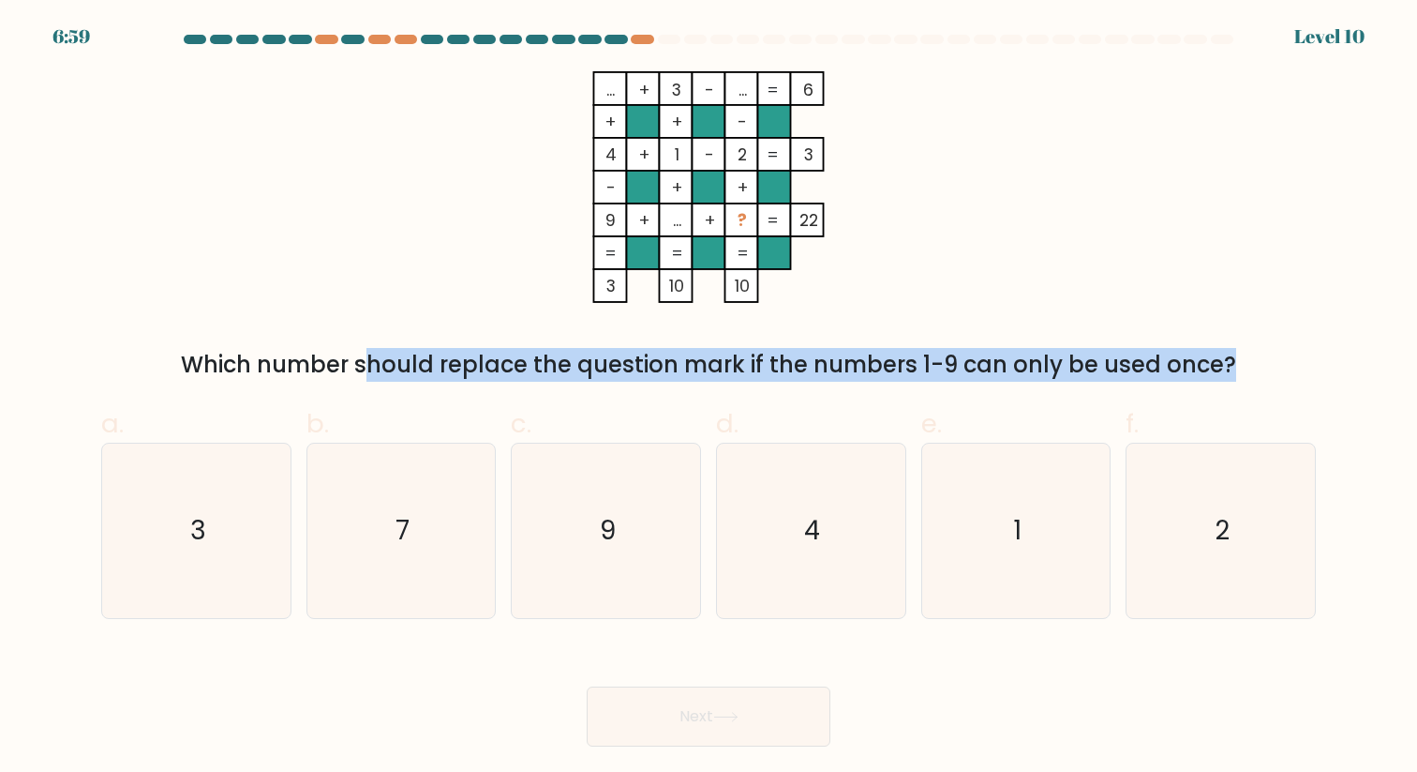
drag, startPoint x: 1261, startPoint y: 373, endPoint x: 82, endPoint y: 355, distance: 1179.5
click at [82, 355] on form at bounding box center [708, 391] width 1417 height 712
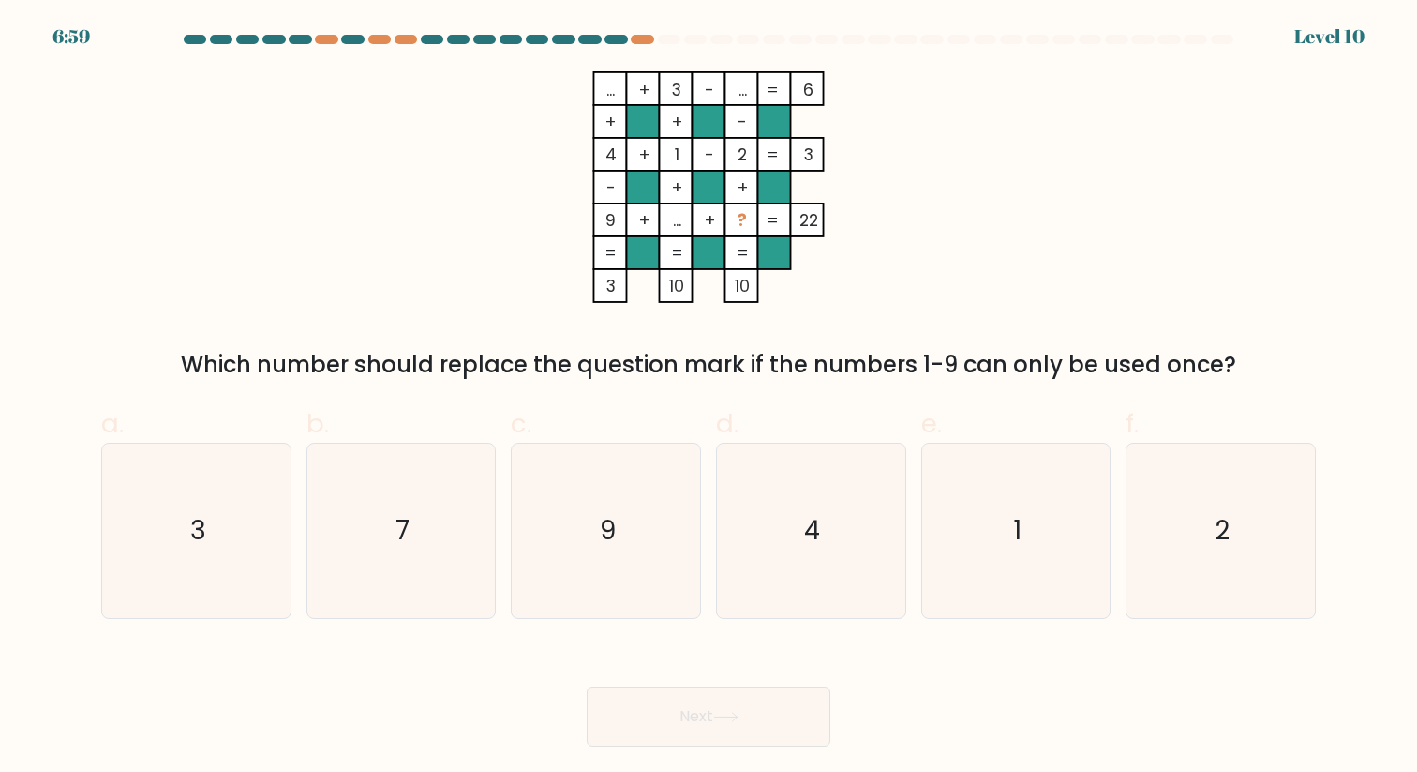
click at [291, 324] on div "... + 3 - ... 6 + + - 4 + 1 - 2 3 - + + 9 + ... + ? = 22 = = = = 3 10 10 = Whic…" at bounding box center [708, 226] width 1237 height 310
click at [472, 538] on icon "7" at bounding box center [400, 529] width 173 height 173
click at [709, 398] on input "b. 7" at bounding box center [709, 392] width 1 height 12
radio input "true"
click at [697, 717] on button "Next" at bounding box center [709, 716] width 244 height 60
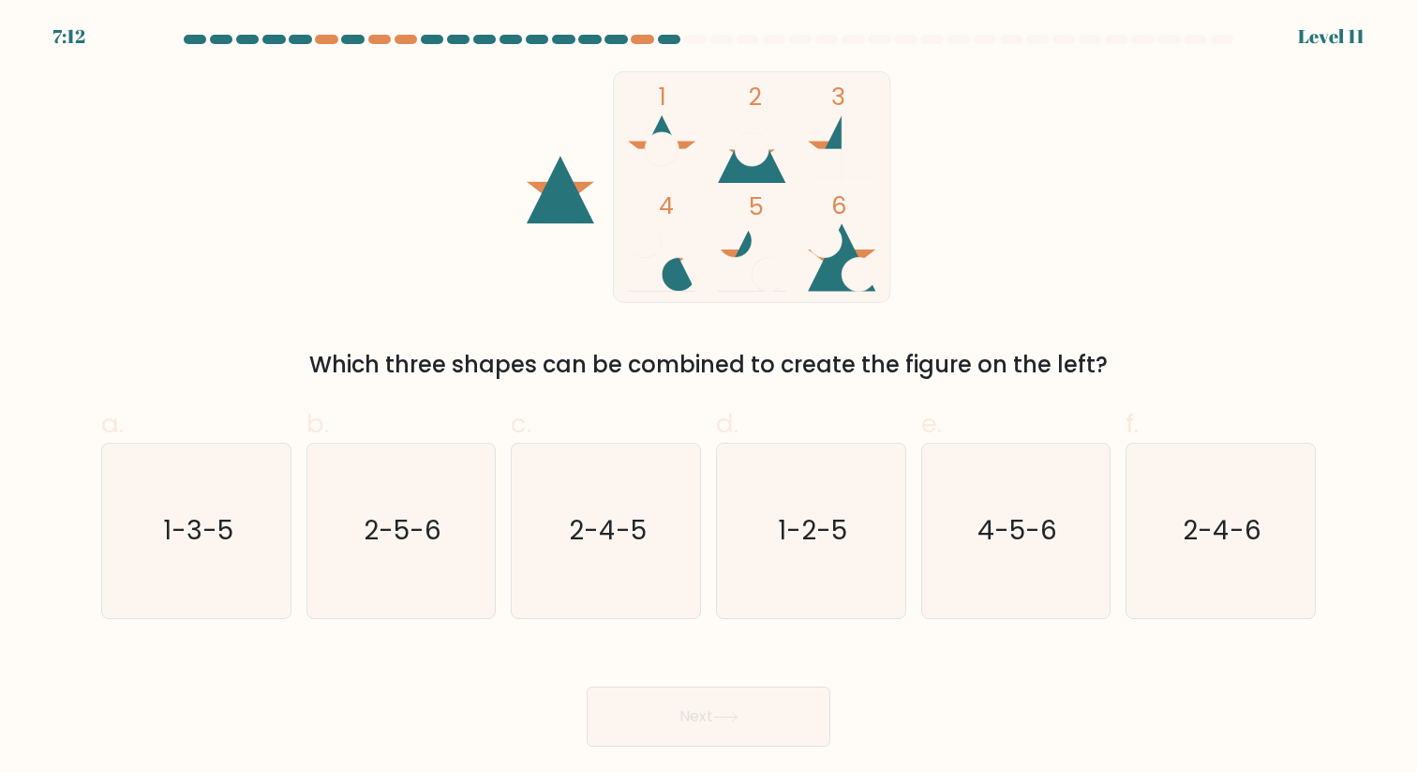
drag, startPoint x: 294, startPoint y: 373, endPoint x: 1104, endPoint y: 377, distance: 810.0
click at [1104, 377] on div "Which three shapes can be combined to create the figure on the left?" at bounding box center [708, 365] width 1192 height 34
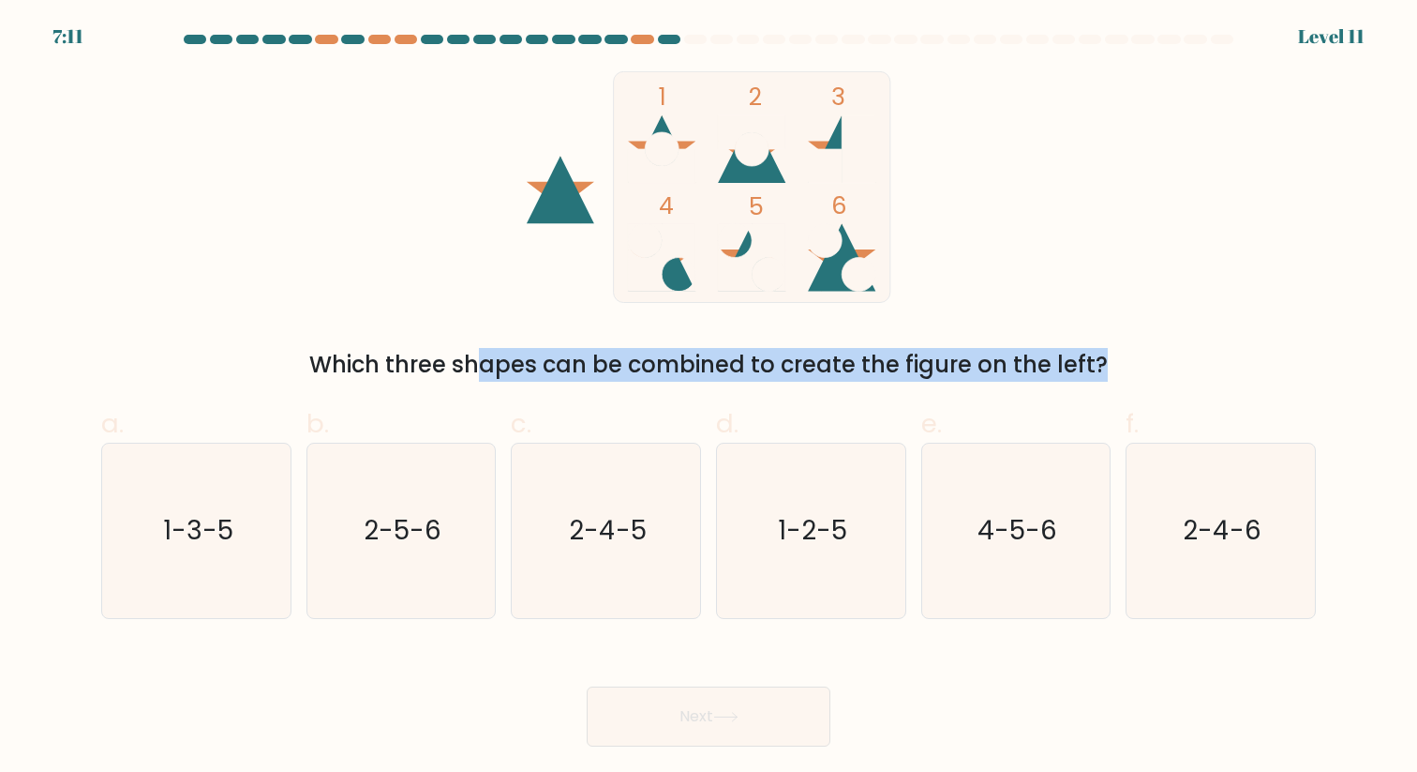
drag, startPoint x: 1104, startPoint y: 377, endPoint x: 243, endPoint y: 353, distance: 861.9
click at [243, 353] on div "Which three shapes can be combined to create the figure on the left?" at bounding box center [708, 365] width 1192 height 34
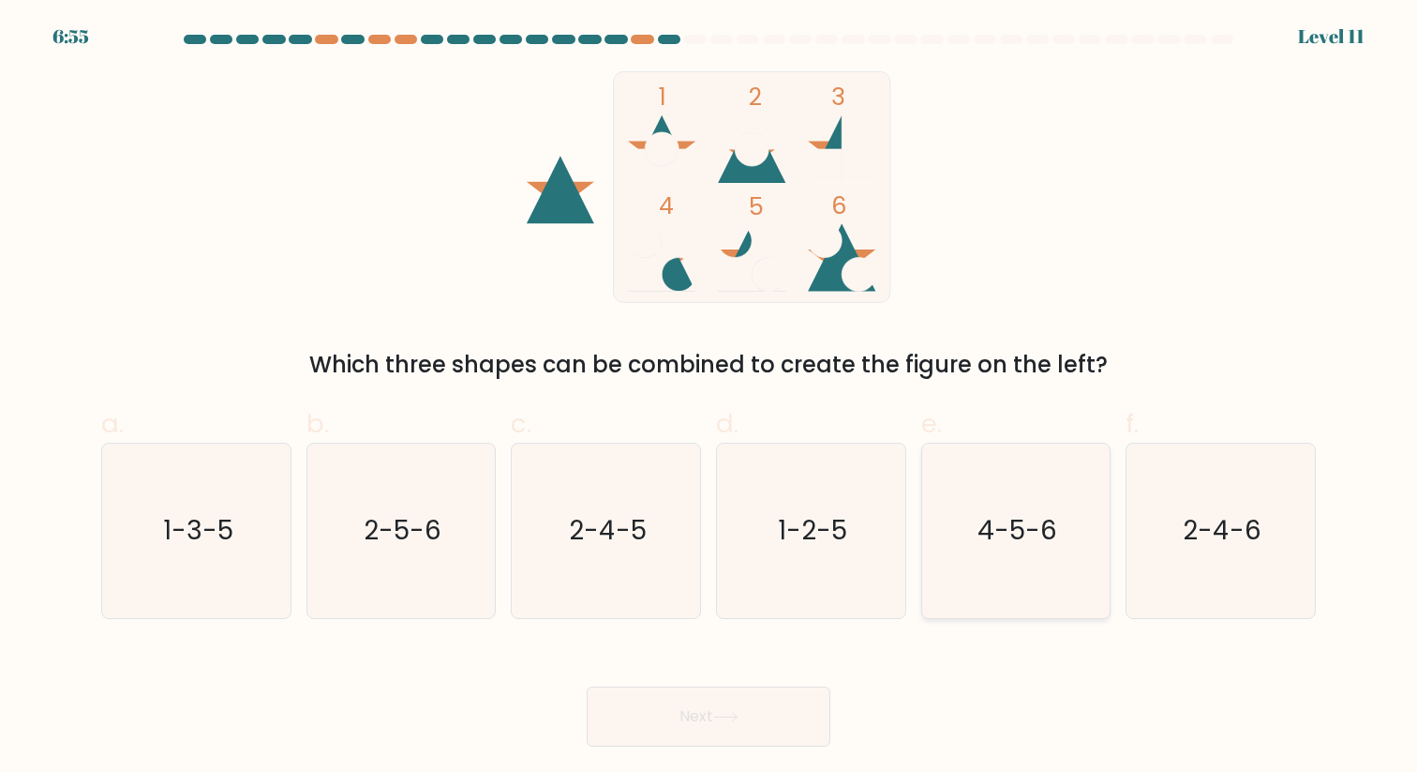
click at [1031, 547] on text "4-5-6" at bounding box center [1018, 530] width 80 height 37
click at [710, 398] on input "e. 4-5-6" at bounding box center [709, 392] width 1 height 12
radio input "true"
click at [739, 720] on icon at bounding box center [725, 717] width 25 height 10
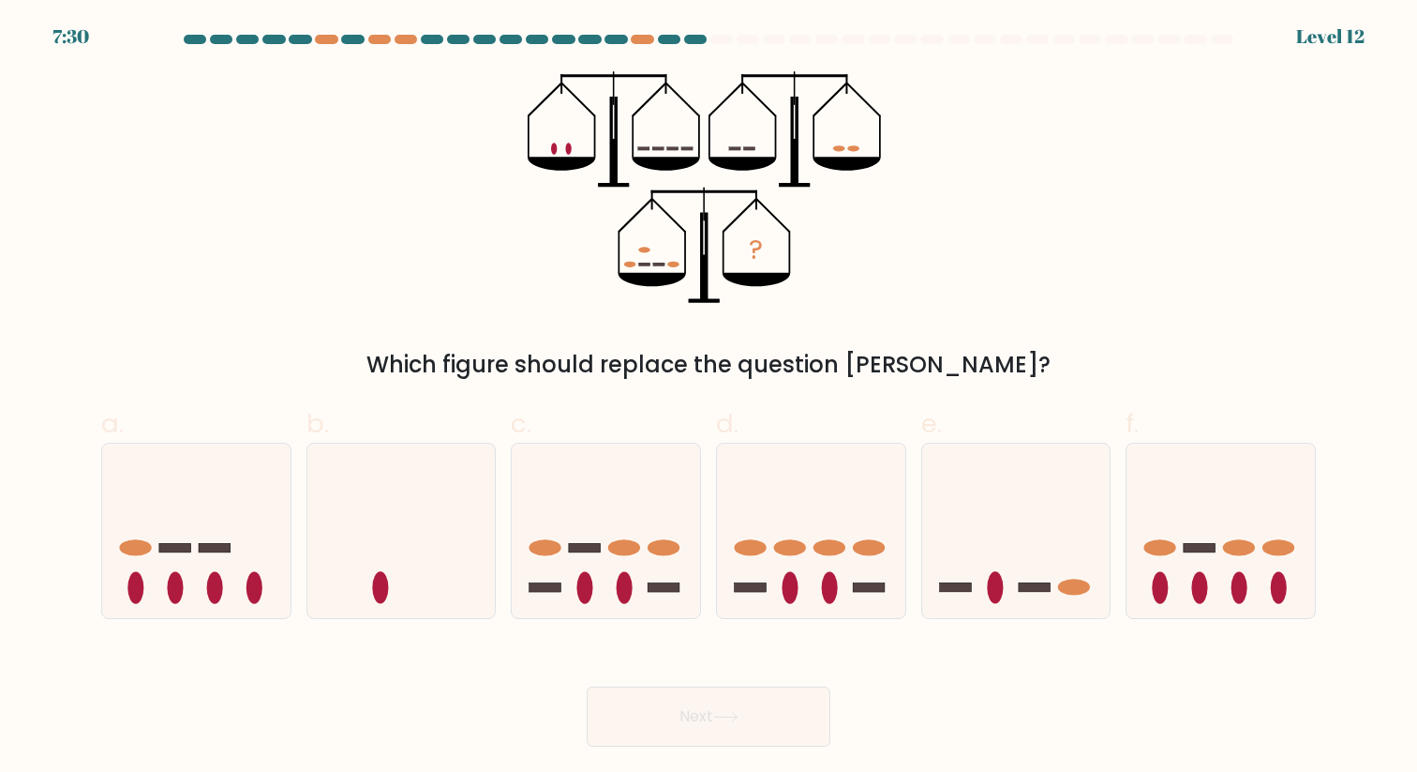
drag, startPoint x: 433, startPoint y: 353, endPoint x: 1232, endPoint y: 351, distance: 798.7
click at [1232, 351] on div "Which figure should replace the question [PERSON_NAME]?" at bounding box center [708, 365] width 1192 height 34
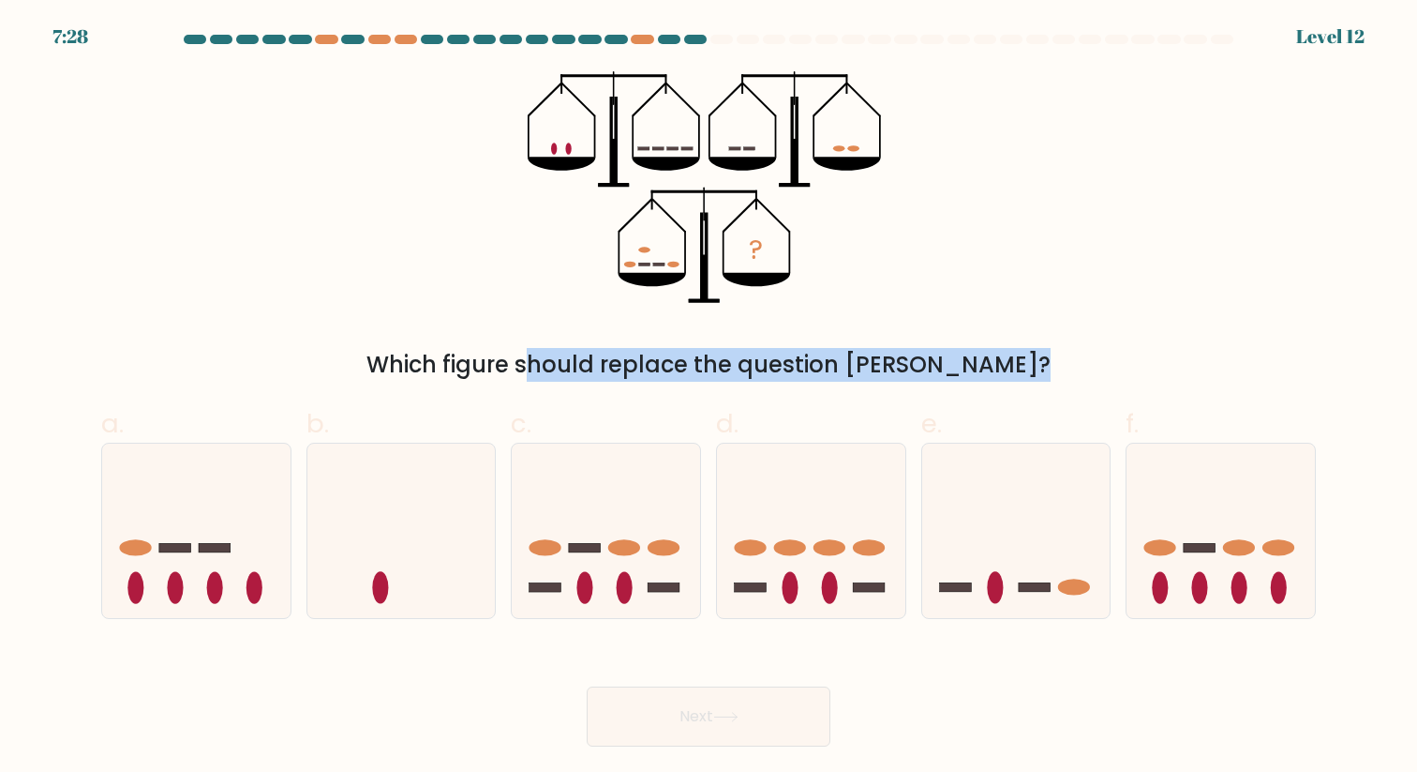
drag, startPoint x: 1232, startPoint y: 351, endPoint x: 403, endPoint y: 361, distance: 828.8
click at [403, 361] on div "Which figure should replace the question [PERSON_NAME]?" at bounding box center [708, 365] width 1192 height 34
